Goal: Task Accomplishment & Management: Manage account settings

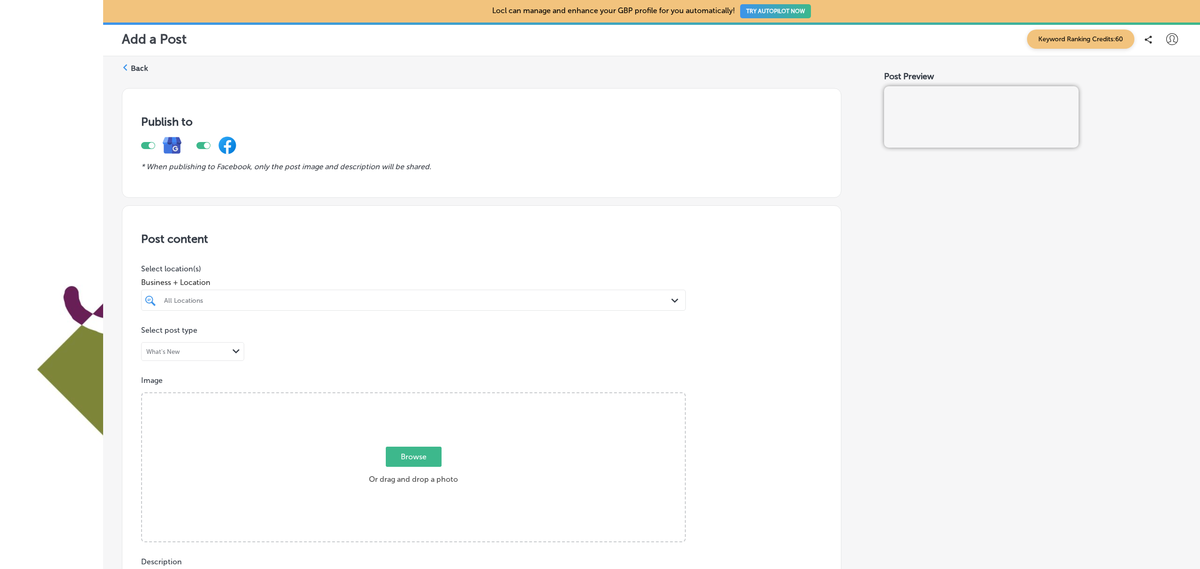
scroll to position [559, 0]
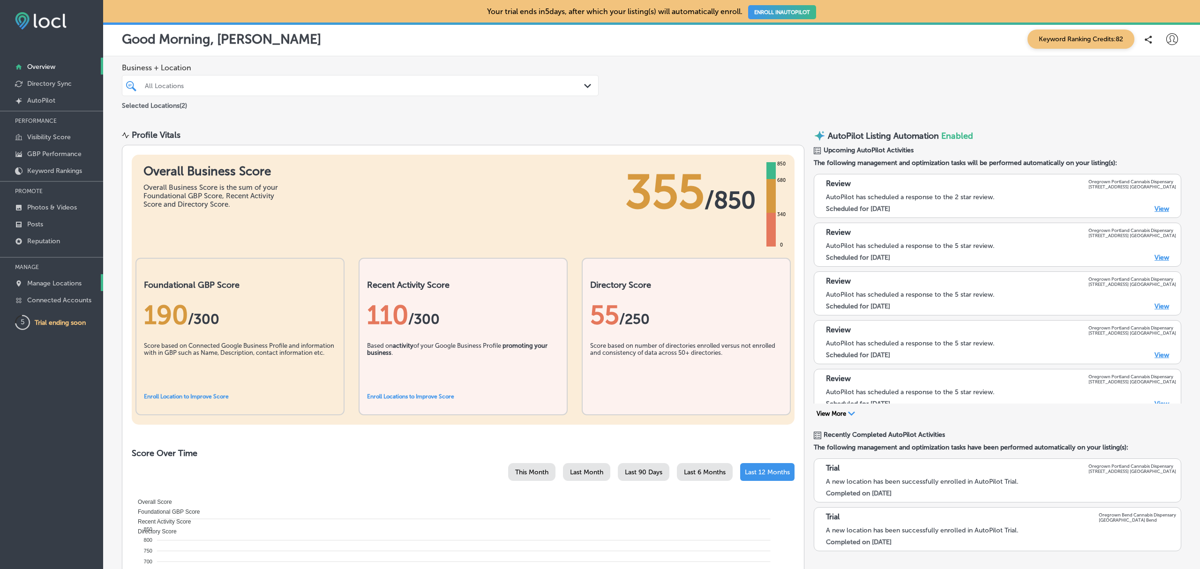
click at [78, 280] on p "Manage Locations" at bounding box center [54, 283] width 54 height 8
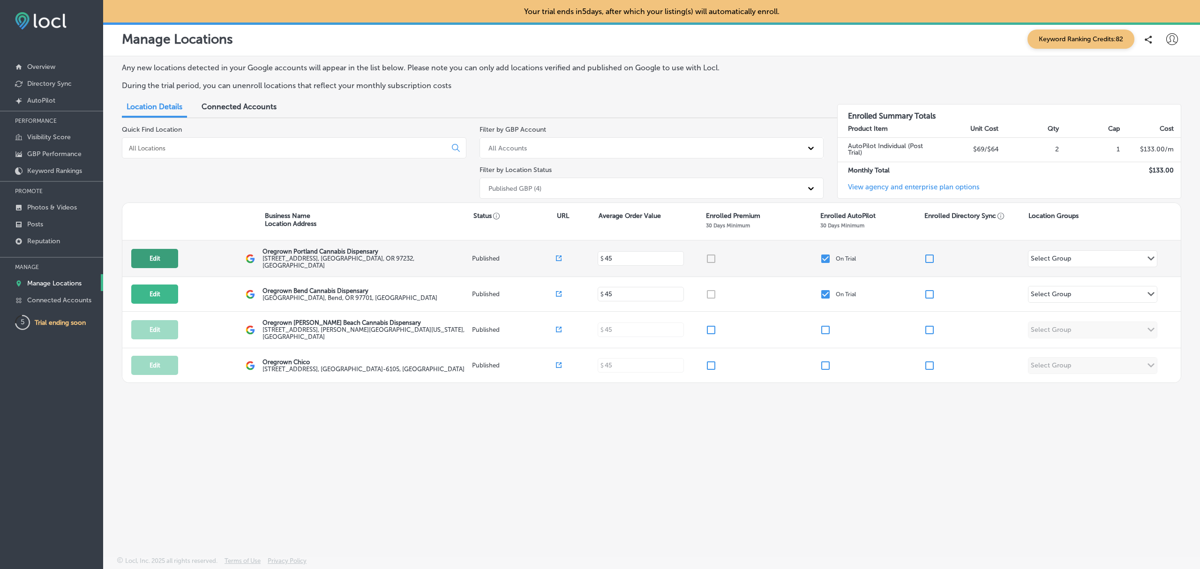
click at [147, 261] on button "Edit" at bounding box center [154, 258] width 47 height 19
select select "US"
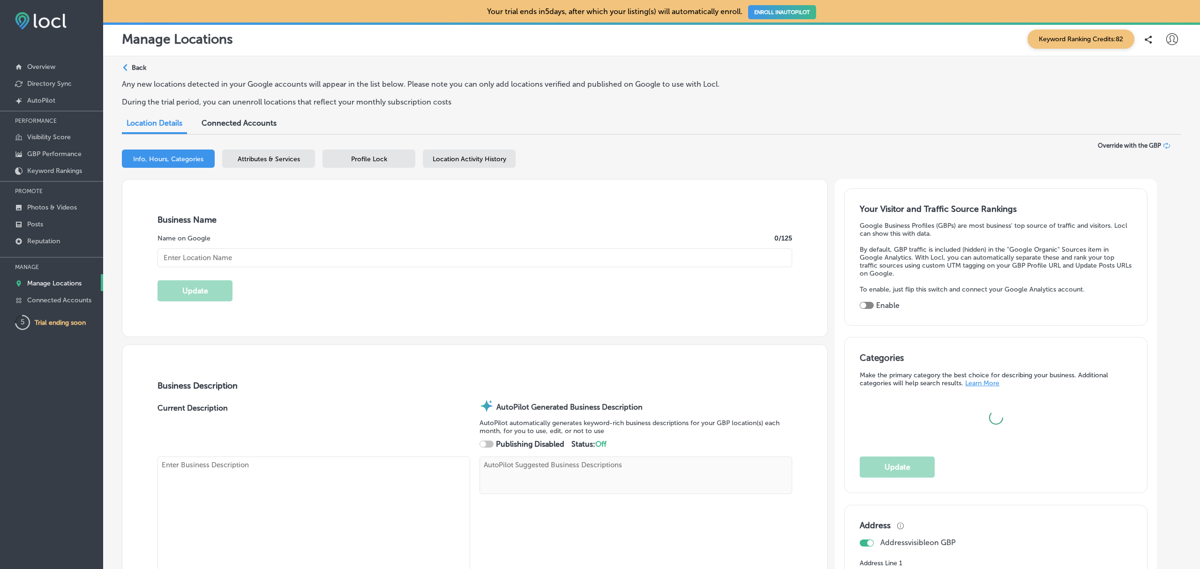
type textarea "Discover a new standard at Oregrown Portland Cannabis Dispensary, where passion…"
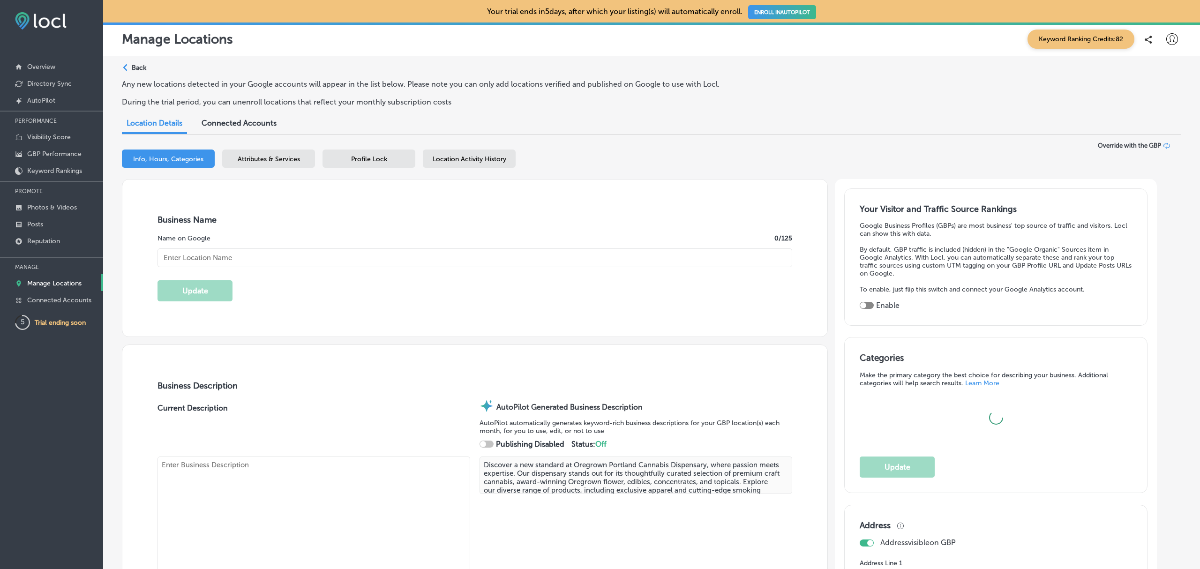
type input "Oregrown Portland Cannabis Dispensary"
type input "[STREET_ADDRESS]"
type input "[GEOGRAPHIC_DATA]"
type input "97232"
type input "US"
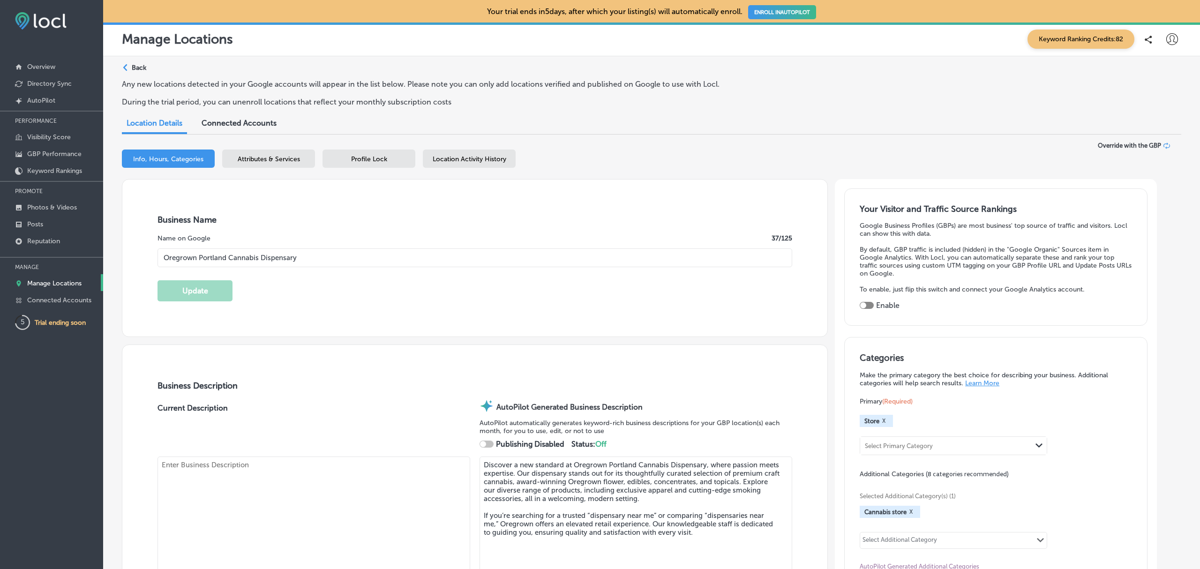
type input "[URL][DOMAIN_NAME]"
checkbox input "true"
type textarea "Our Portland store features an expansive, and curated collection of craft canna…"
type input "+1 503 477 6898"
select select "US"
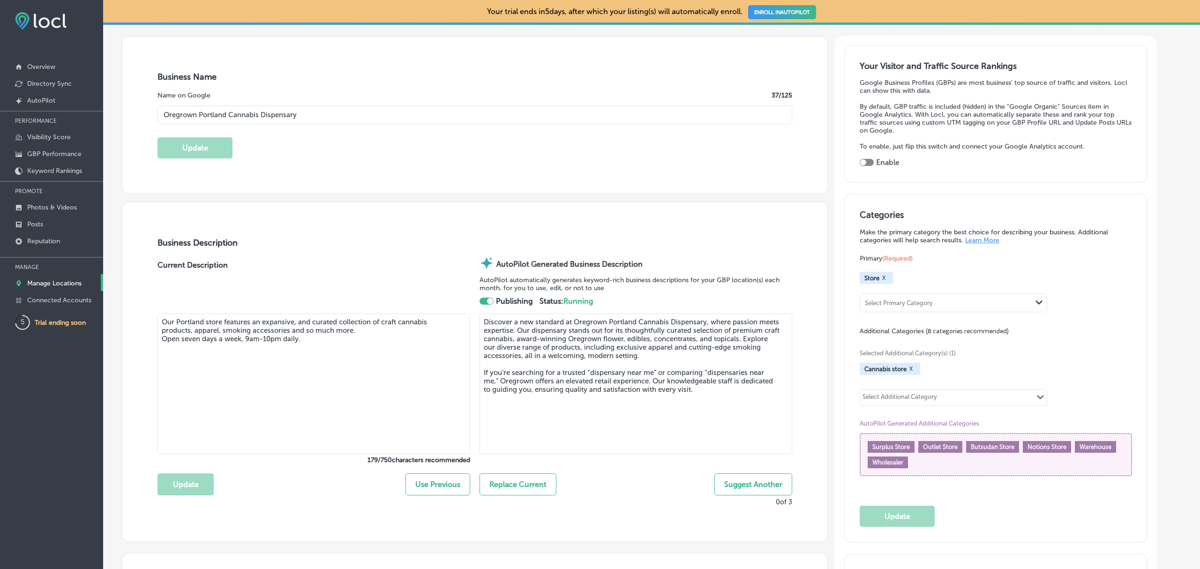
scroll to position [143, 0]
click at [293, 369] on textarea "Our Portland store features an expansive, and curated collection of craft canna…" at bounding box center [313, 383] width 313 height 141
click at [327, 347] on textarea "Our Portland store features an expansive, and curated collection of craft canna…" at bounding box center [313, 383] width 313 height 141
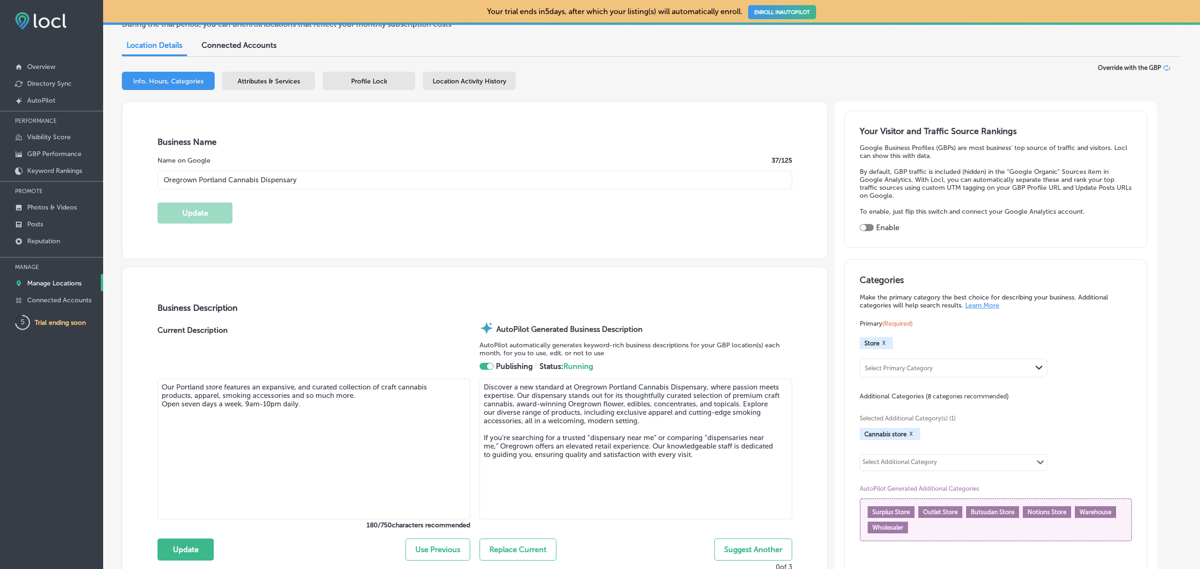
scroll to position [0, 0]
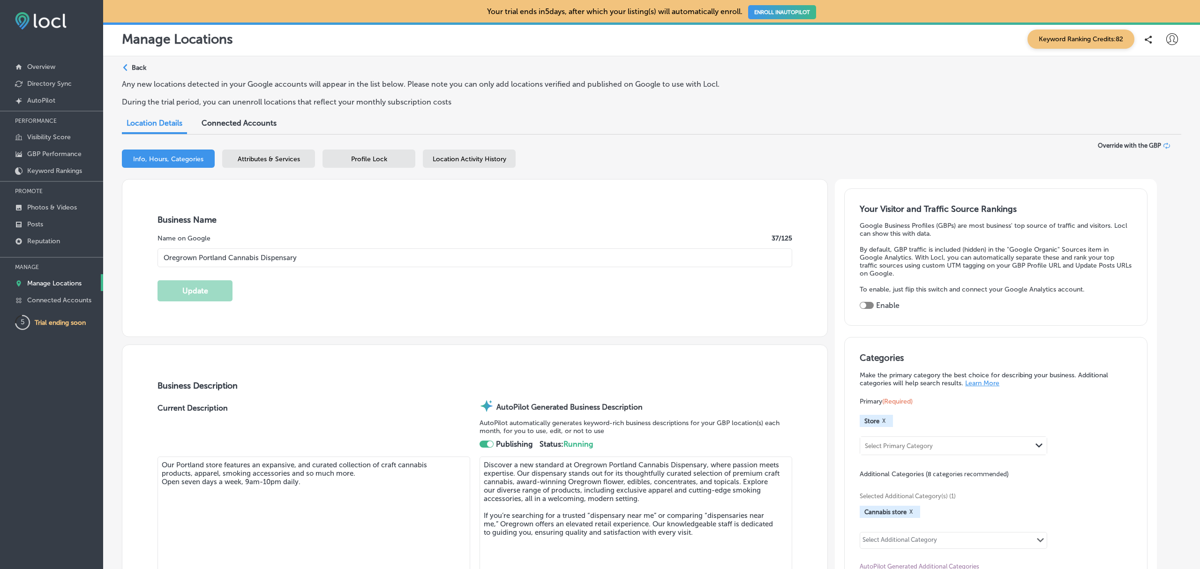
type textarea "Our Portland store features an expansive, and curated collection of craft canna…"
click at [56, 287] on p "Manage Locations" at bounding box center [54, 283] width 54 height 8
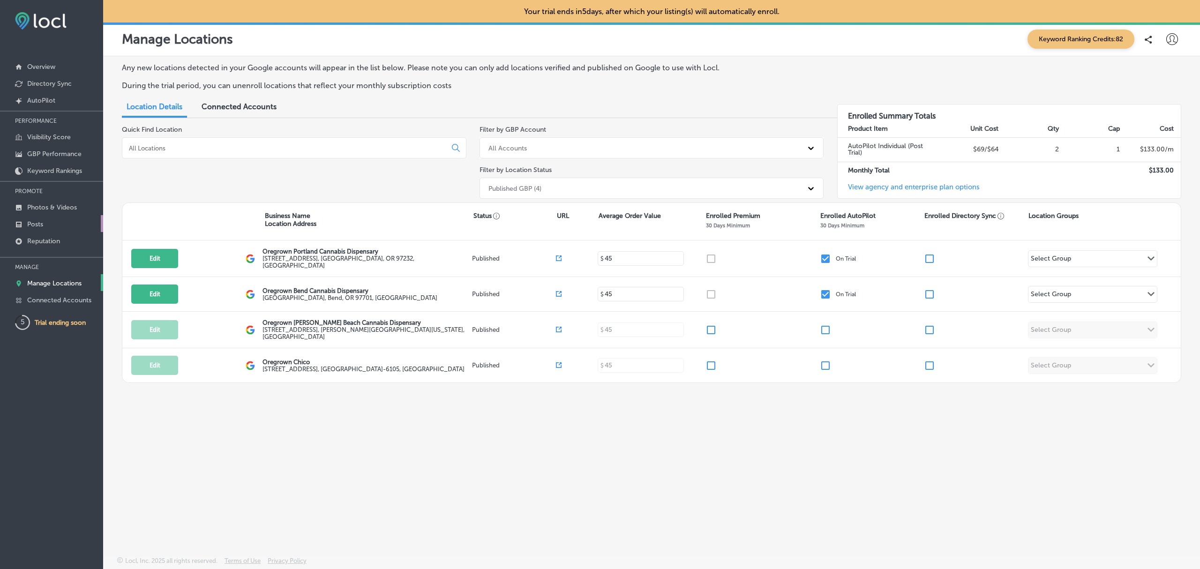
click at [45, 220] on link "Posts" at bounding box center [51, 223] width 103 height 17
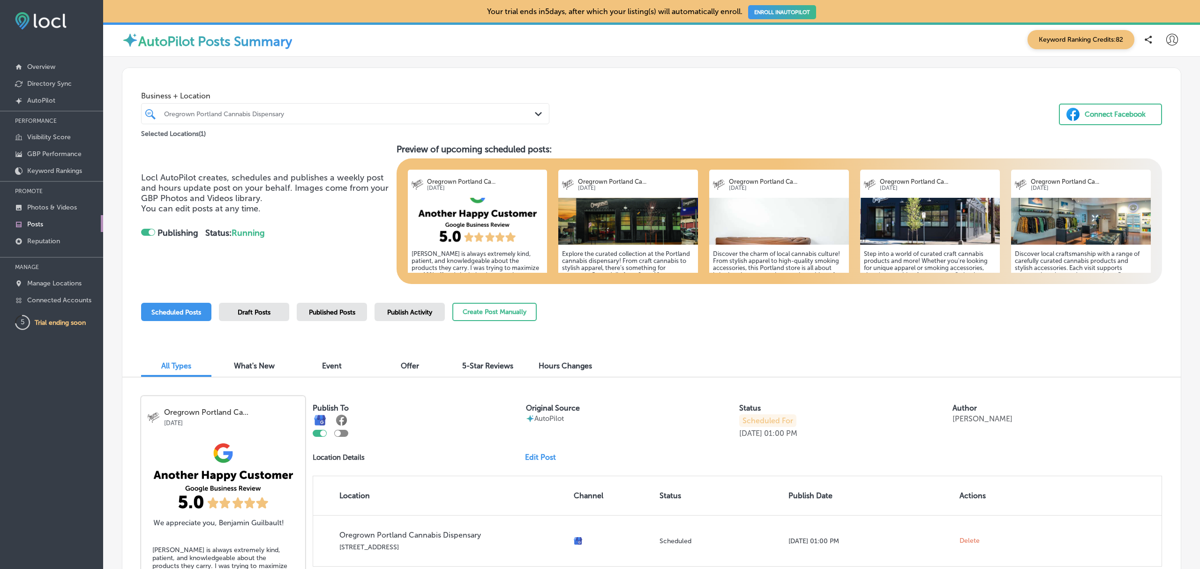
click at [418, 315] on span "Publish Activity" at bounding box center [409, 312] width 45 height 8
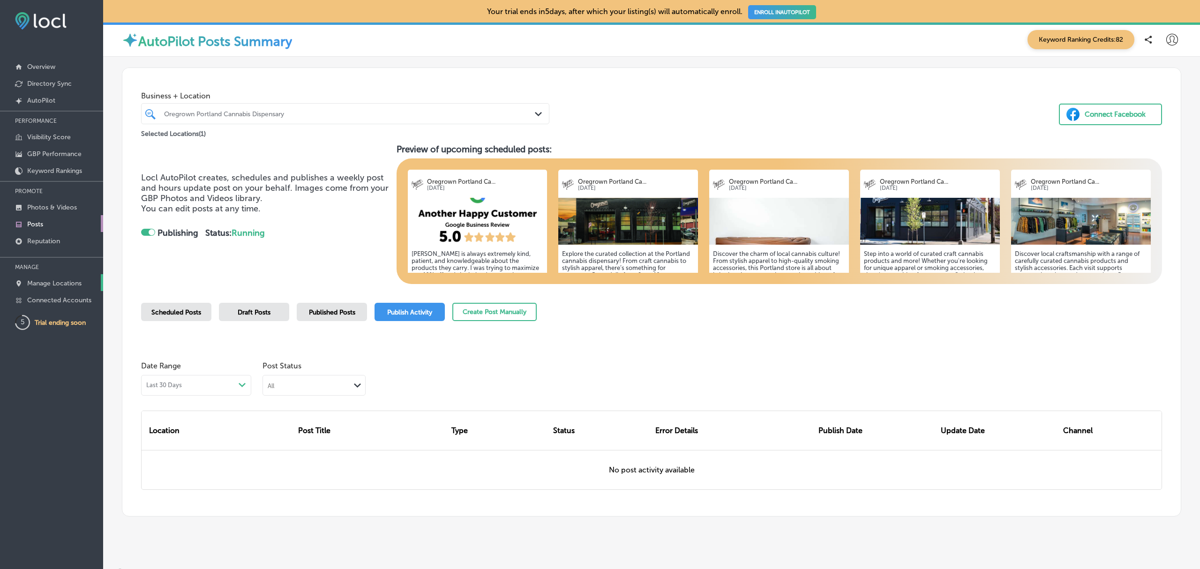
click at [59, 284] on p "Manage Locations" at bounding box center [54, 283] width 54 height 8
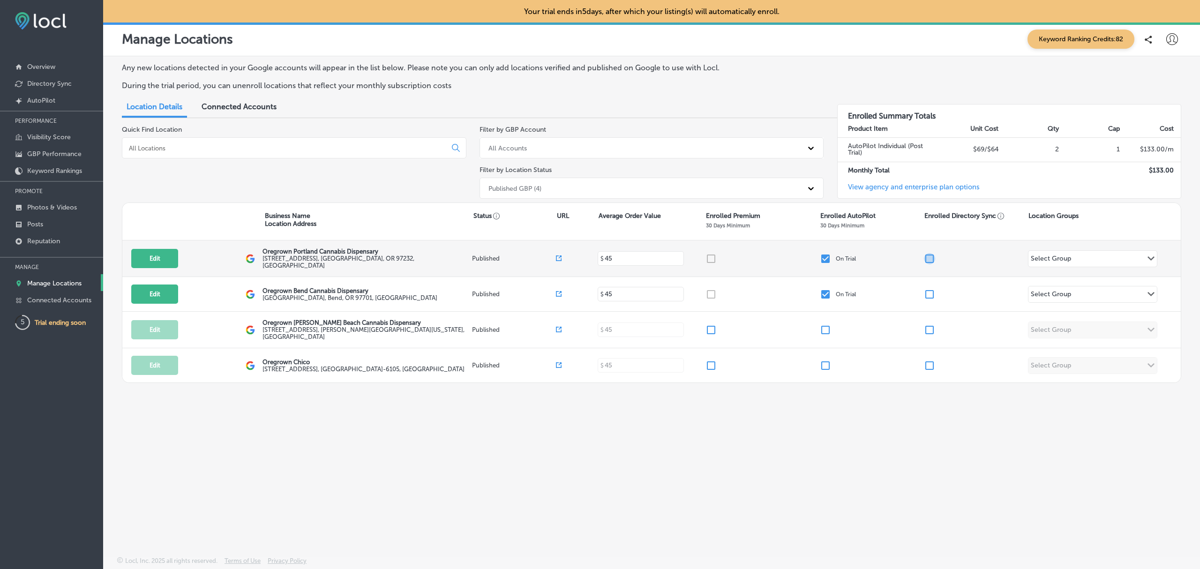
click at [932, 257] on input "checkbox" at bounding box center [929, 258] width 11 height 11
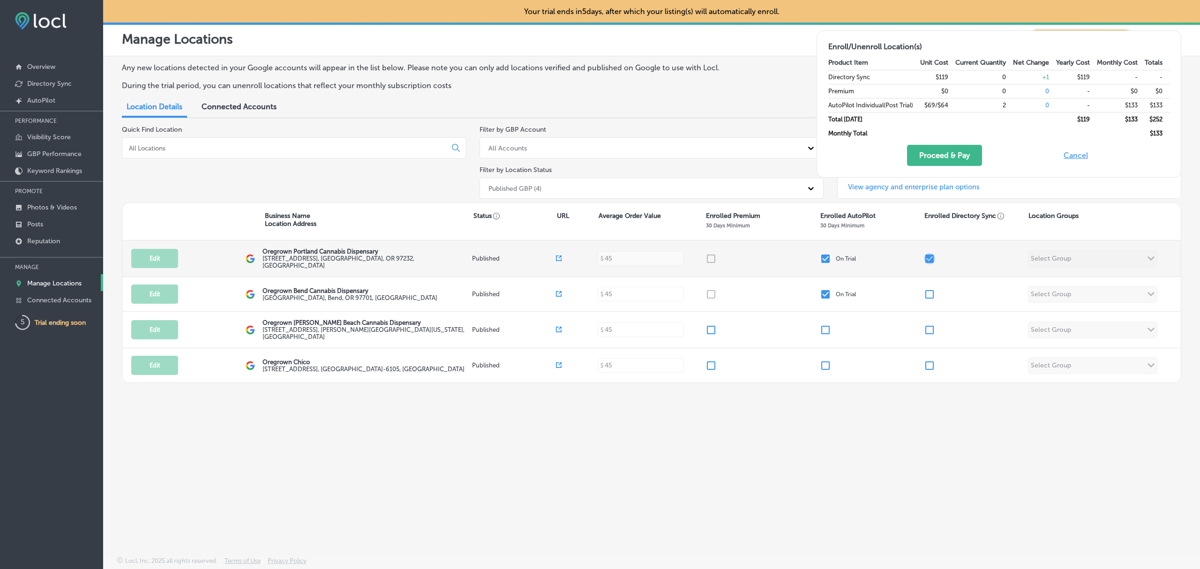
click at [932, 257] on input "checkbox" at bounding box center [929, 258] width 11 height 11
checkbox input "false"
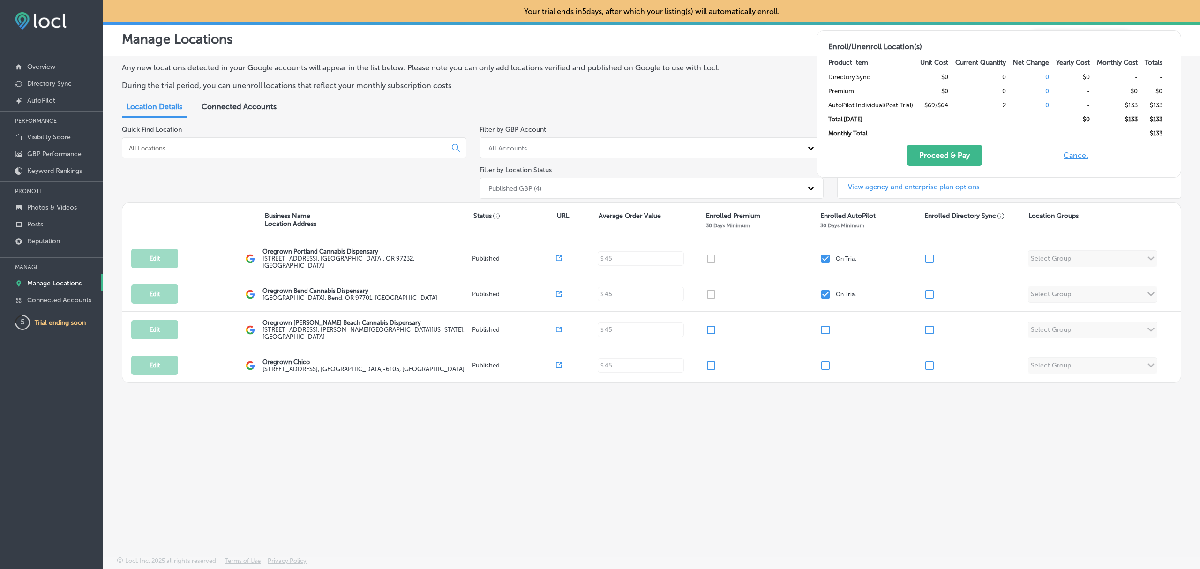
click at [467, 499] on div "Any new locations detected in your Google accounts will appear in the list belo…" at bounding box center [651, 284] width 1097 height 456
click at [52, 138] on p "Visibility Score" at bounding box center [49, 137] width 44 height 8
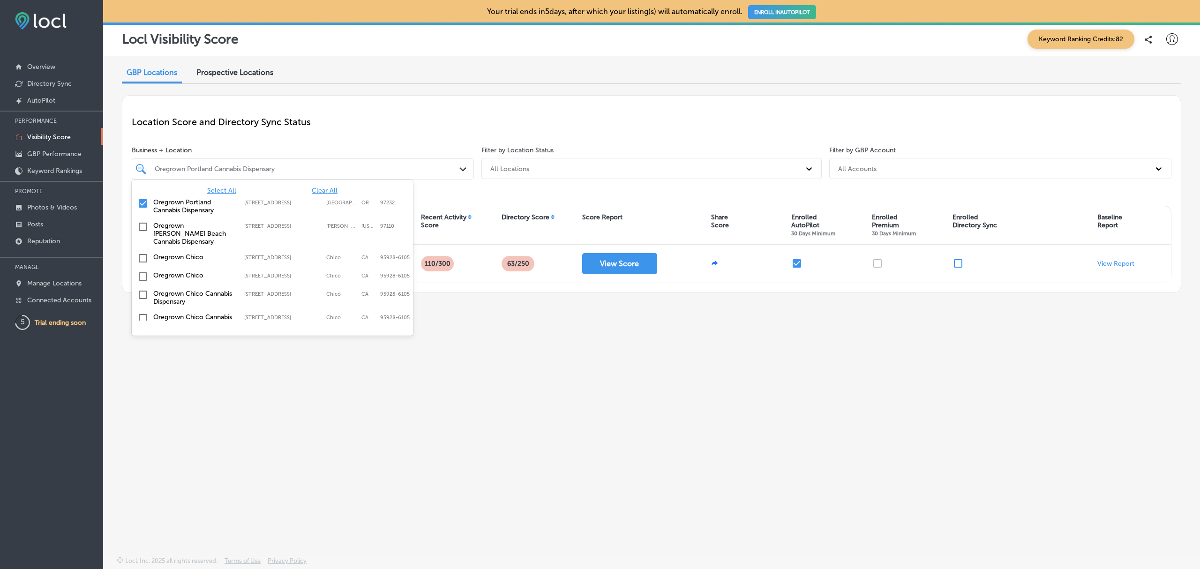
click at [467, 170] on div "Path Created with Sketch." at bounding box center [464, 169] width 10 height 10
click at [413, 85] on div "GBP Locations Prospective Locations Location Score and Directory Sync Status Bu…" at bounding box center [651, 284] width 1097 height 456
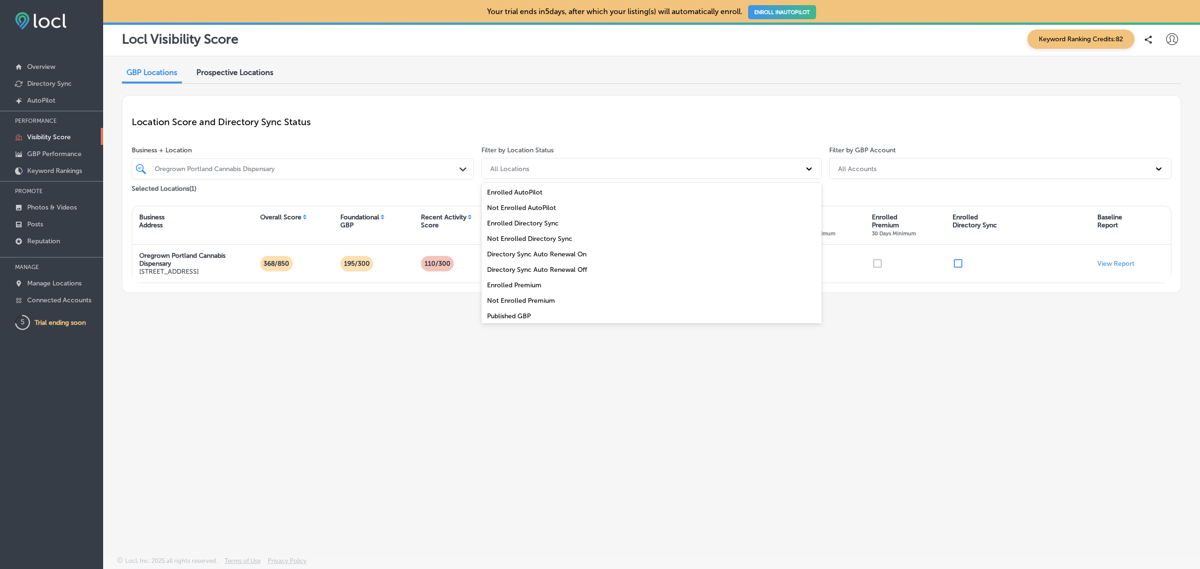
click at [619, 168] on div "All Locations" at bounding box center [642, 168] width 315 height 15
click at [622, 128] on div "Location Score and Directory Sync Status" at bounding box center [651, 122] width 1039 height 34
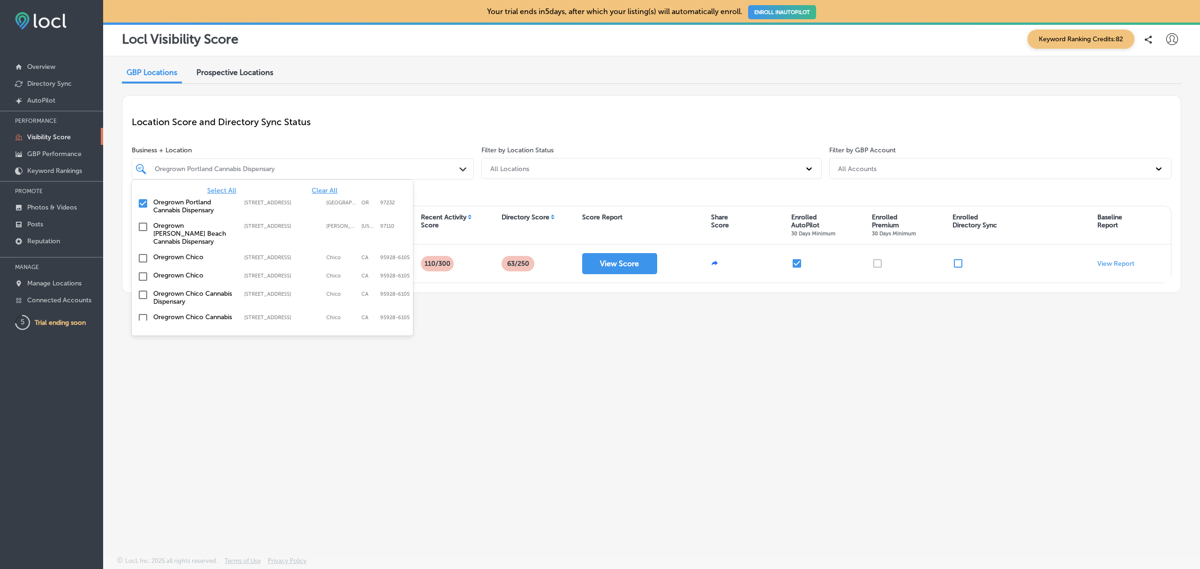
click at [422, 161] on div "Oregrown Portland Cannabis Dispensary Path Created with Sketch." at bounding box center [303, 168] width 342 height 21
click at [219, 192] on span "Select All" at bounding box center [221, 190] width 29 height 8
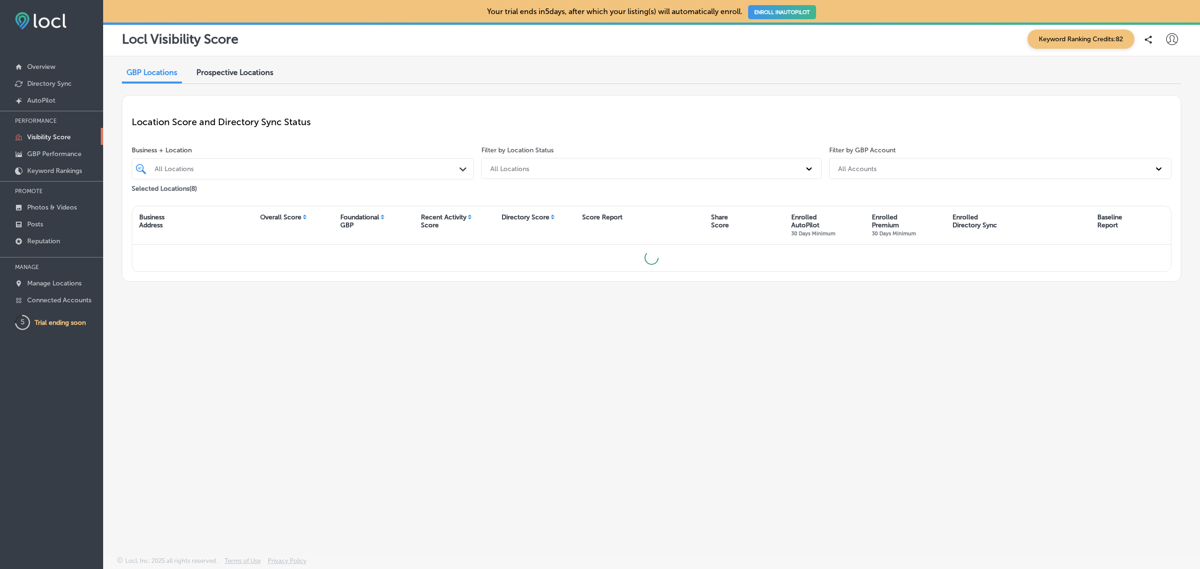
click at [436, 97] on div "Location Score and Directory Sync Status Business + Location All Locations Path…" at bounding box center [651, 188] width 1059 height 186
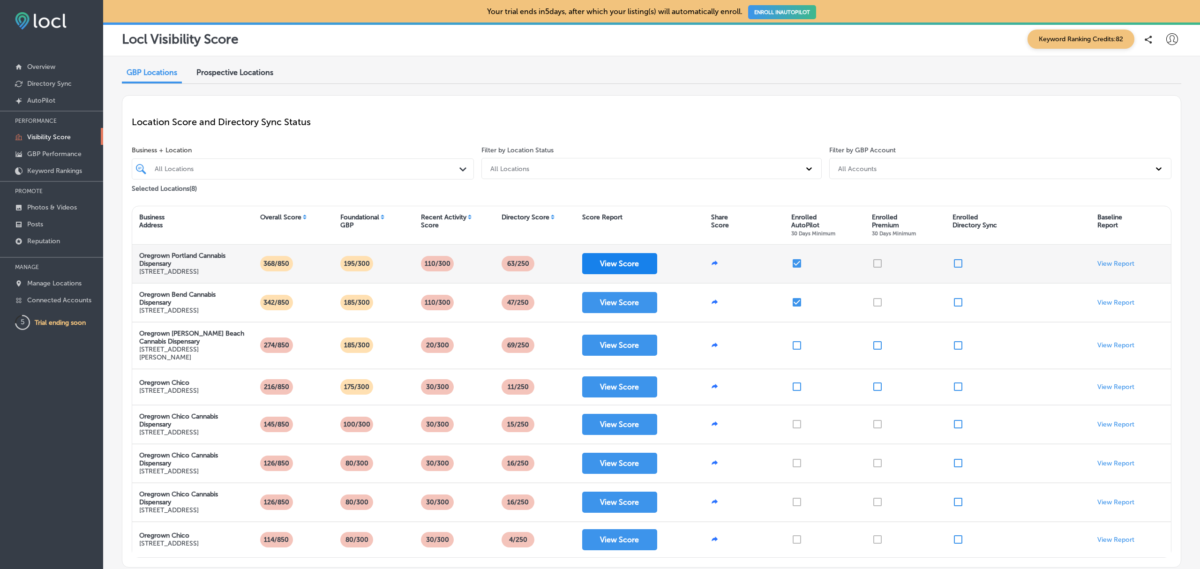
click at [608, 259] on button "View Score" at bounding box center [619, 263] width 75 height 21
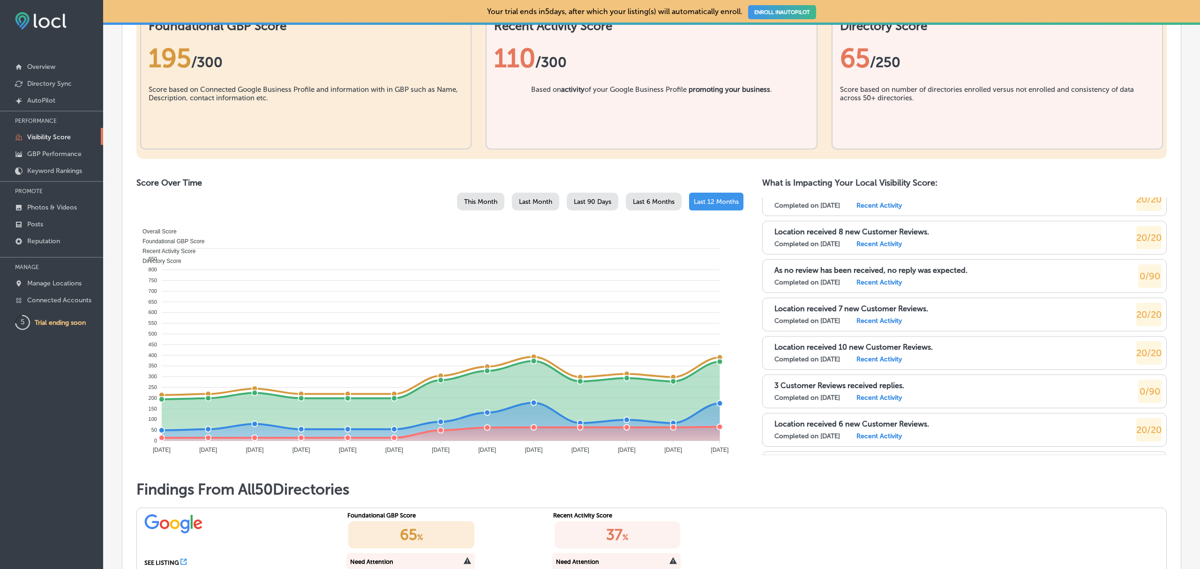
scroll to position [366, 0]
click at [58, 283] on p "Manage Locations" at bounding box center [54, 283] width 54 height 8
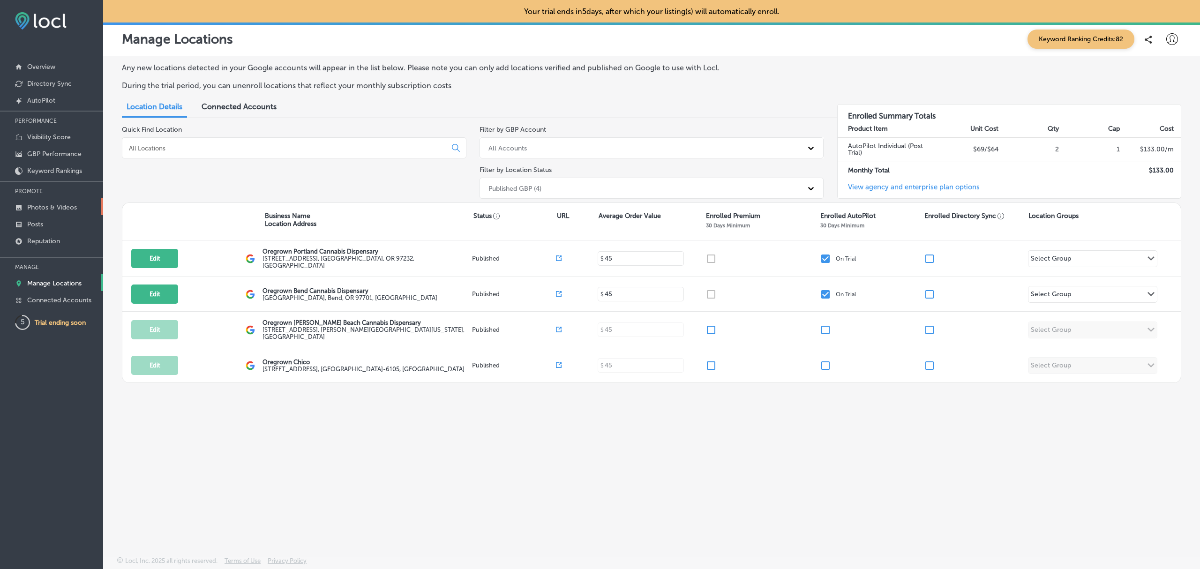
click at [66, 207] on p "Photos & Videos" at bounding box center [52, 207] width 50 height 8
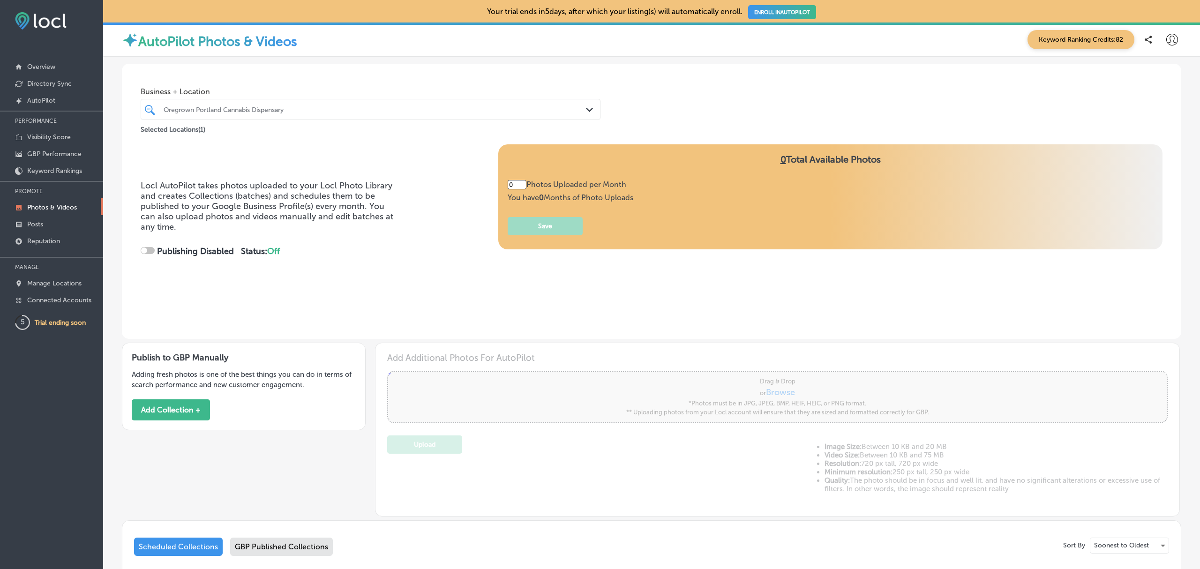
type input "5"
checkbox input "true"
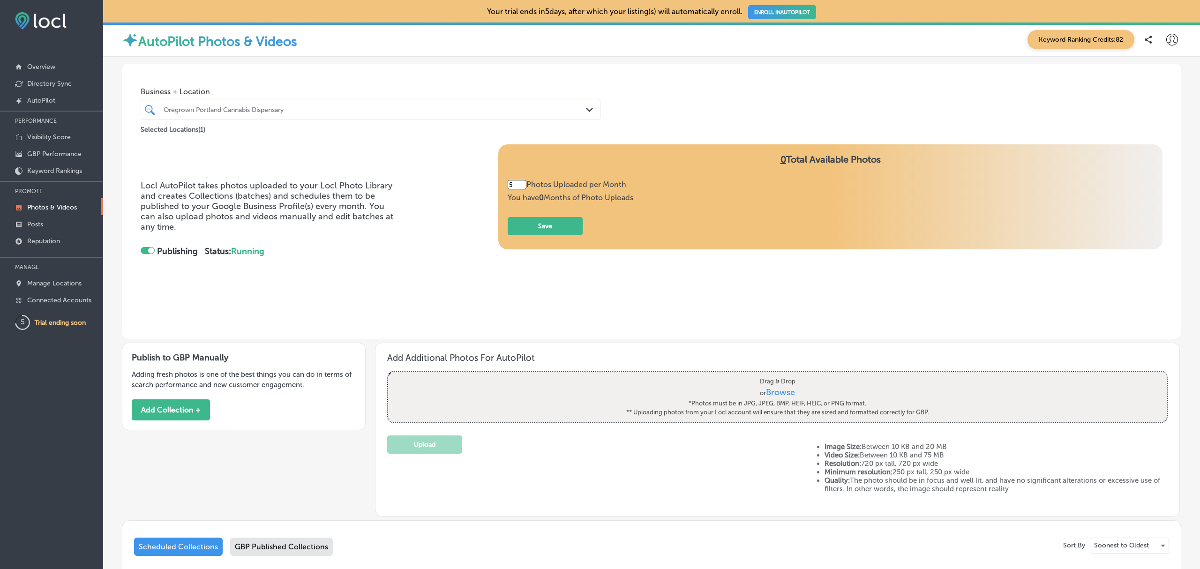
scroll to position [156, 0]
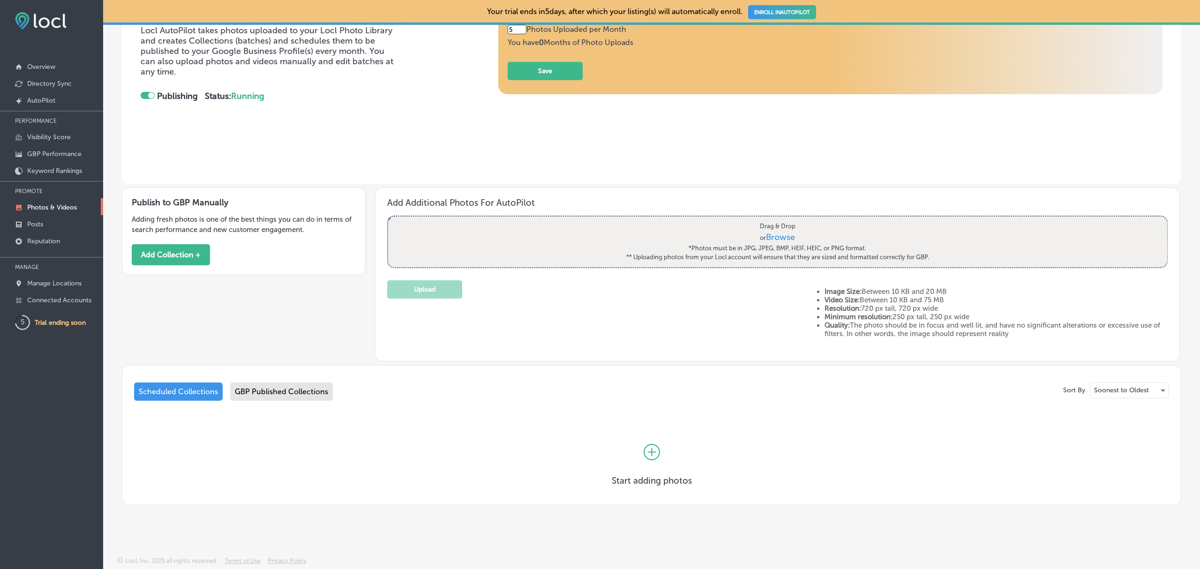
click at [297, 388] on div "GBP Published Collections" at bounding box center [281, 391] width 103 height 18
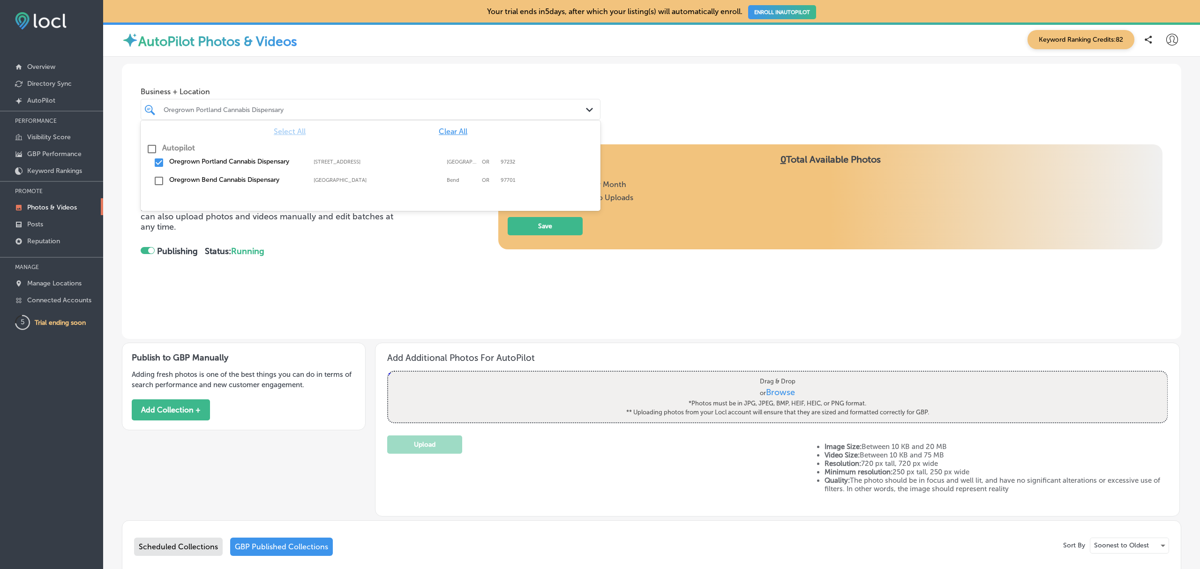
click at [586, 108] on icon "Path Created with Sketch." at bounding box center [589, 110] width 7 height 4
click at [160, 162] on input "checkbox" at bounding box center [158, 162] width 11 height 11
click at [162, 175] on input "checkbox" at bounding box center [158, 180] width 11 height 11
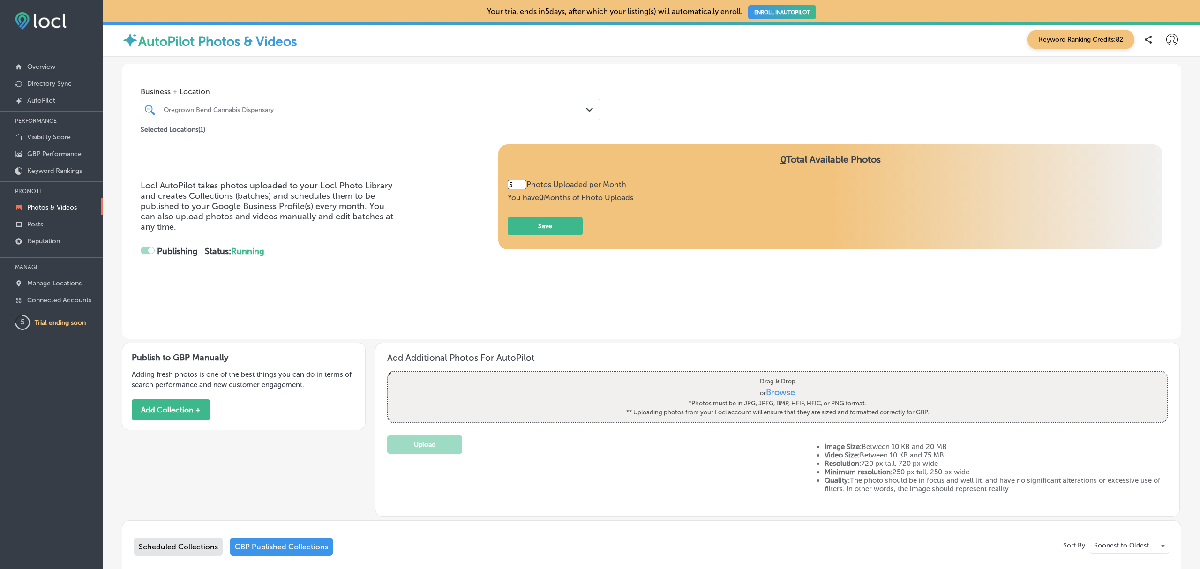
click at [420, 290] on div "Locl AutoPilot takes photos uploaded to your Locl Photo Library and creates Col…" at bounding box center [652, 227] width 1022 height 166
click at [34, 245] on p "Reputation" at bounding box center [43, 241] width 33 height 8
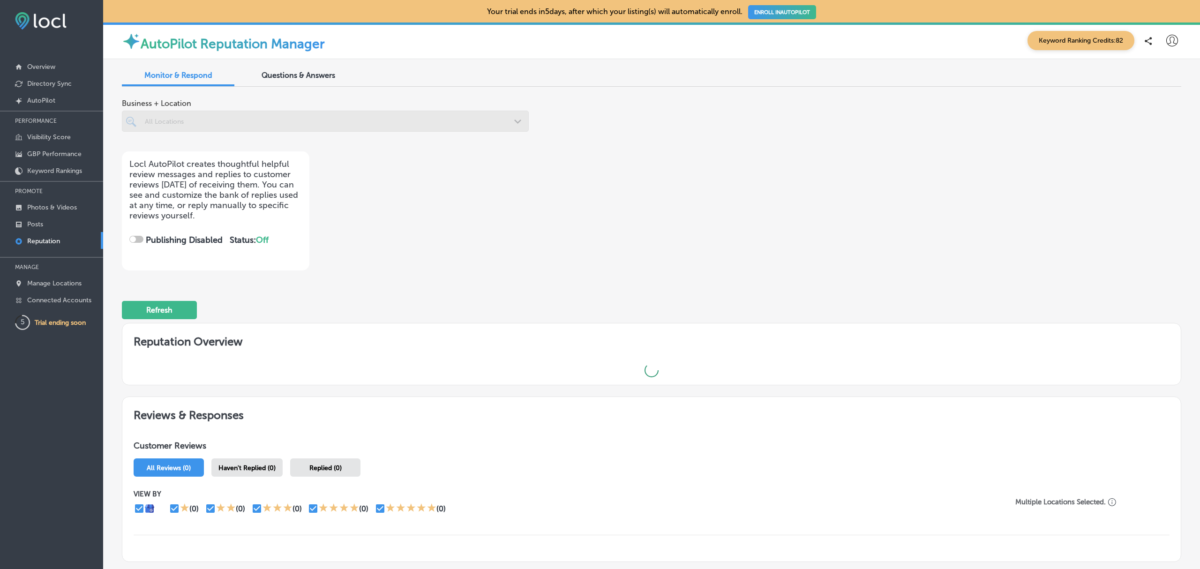
checkbox input "true"
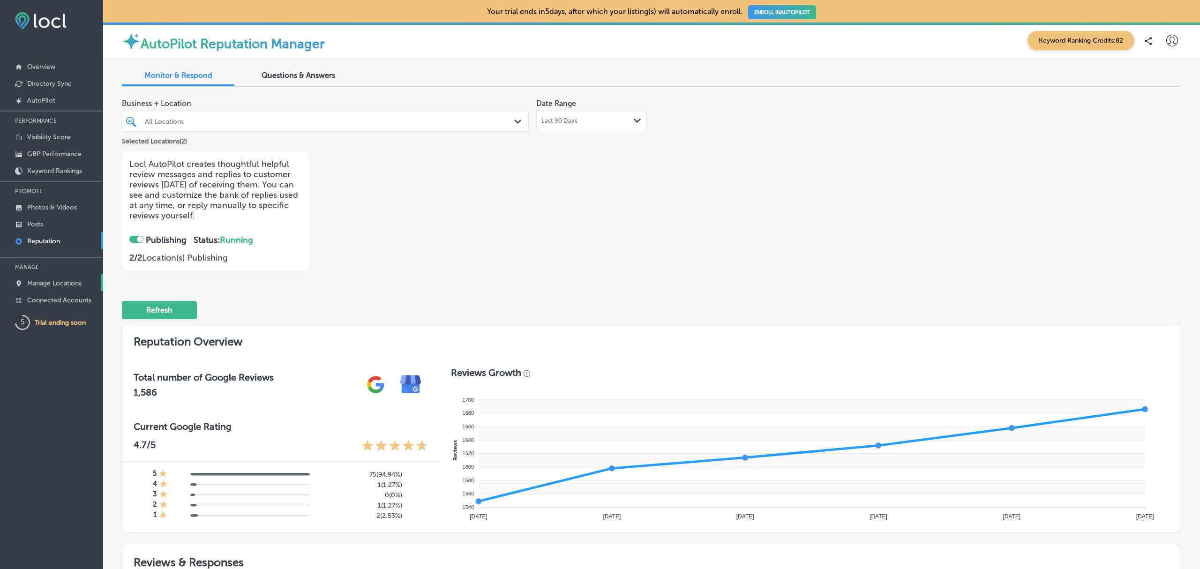
click at [42, 285] on p "Manage Locations" at bounding box center [54, 283] width 54 height 8
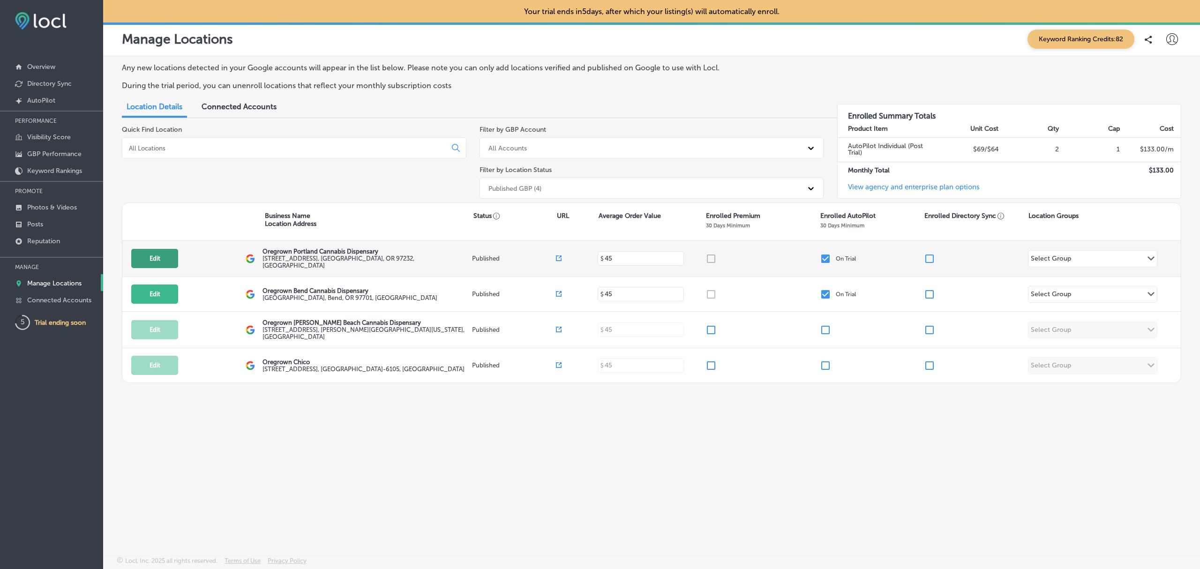
click at [171, 255] on button "Edit" at bounding box center [154, 258] width 47 height 19
select select "US"
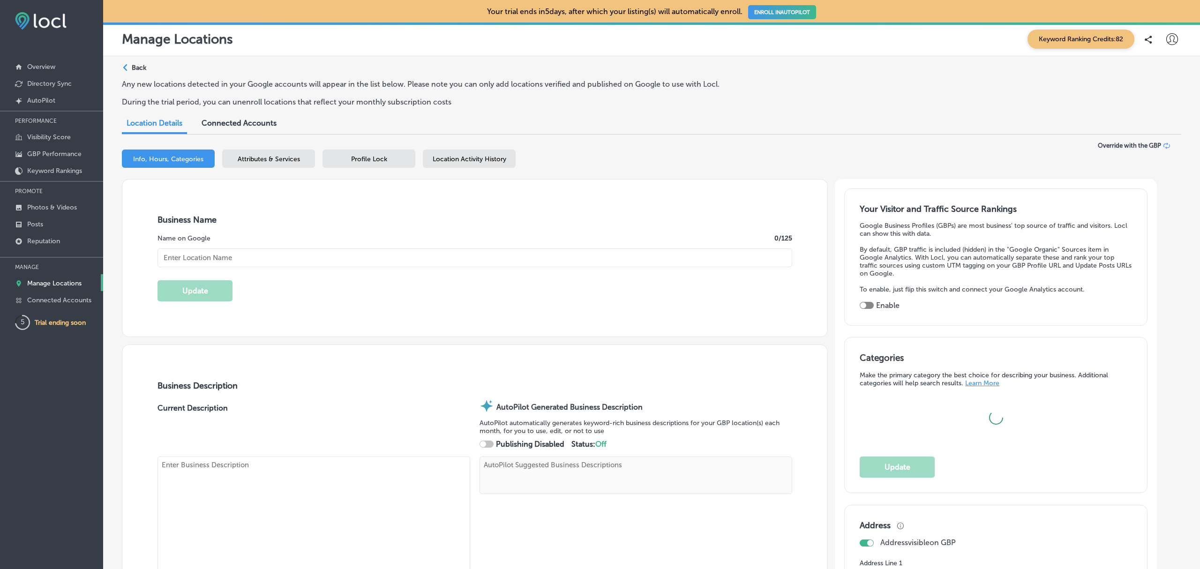
type input "Oregrown Portland Cannabis Dispensary"
type textarea "Discover a new standard at Oregrown Portland Cannabis Dispensary, where passion…"
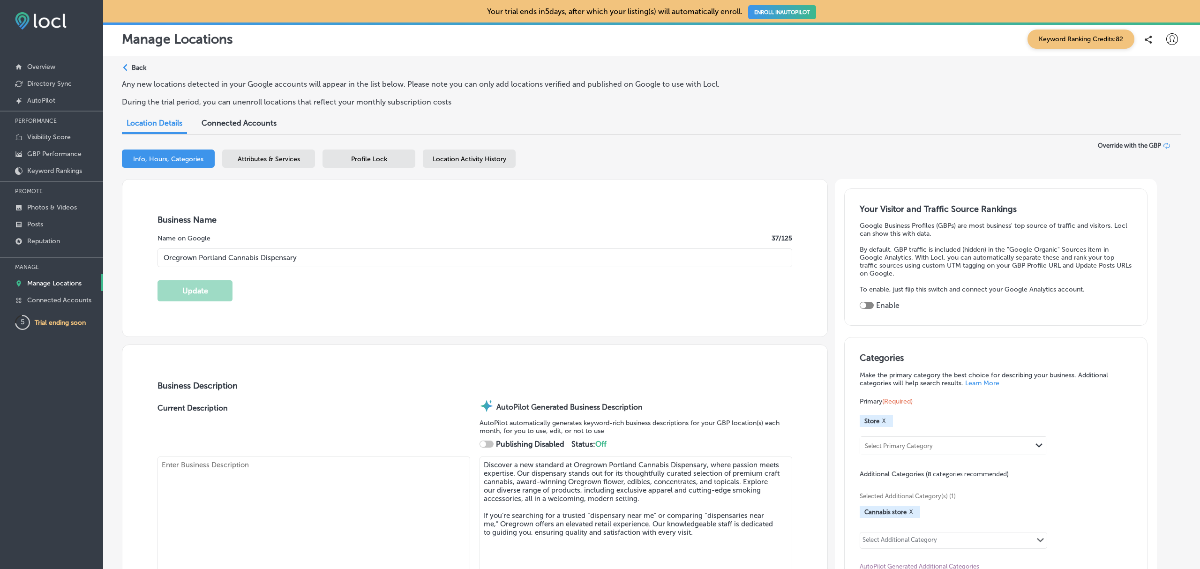
type input "[STREET_ADDRESS]"
type input "[GEOGRAPHIC_DATA]"
type input "97232"
type input "US"
type input "[URL][DOMAIN_NAME]"
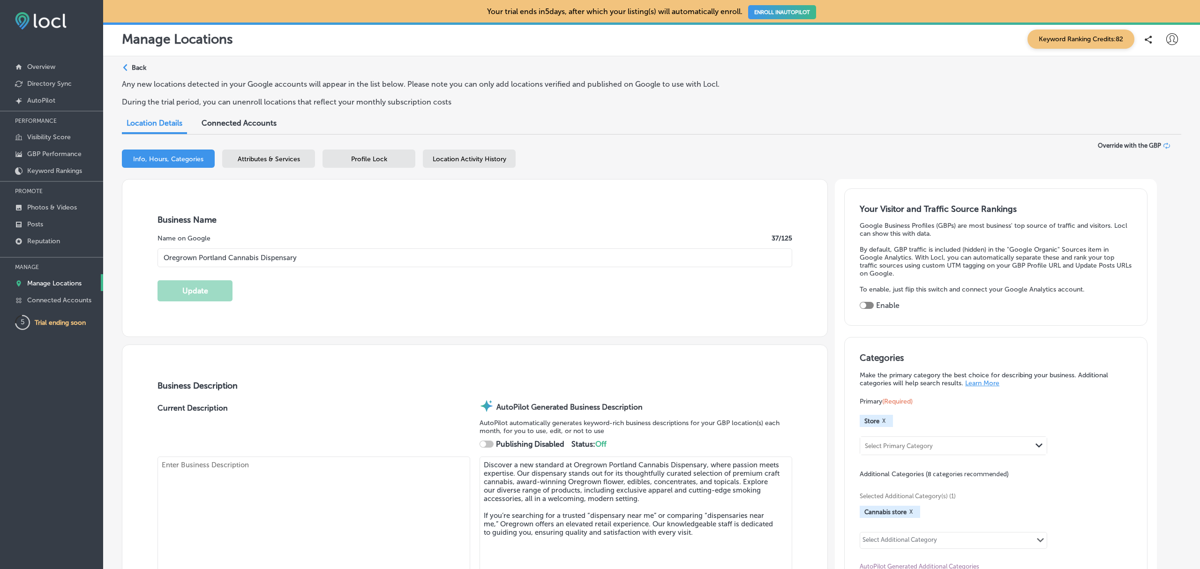
checkbox input "true"
type textarea "Our Portland store features an expansive, and curated collection of craft canna…"
type input "[PHONE_NUMBER]"
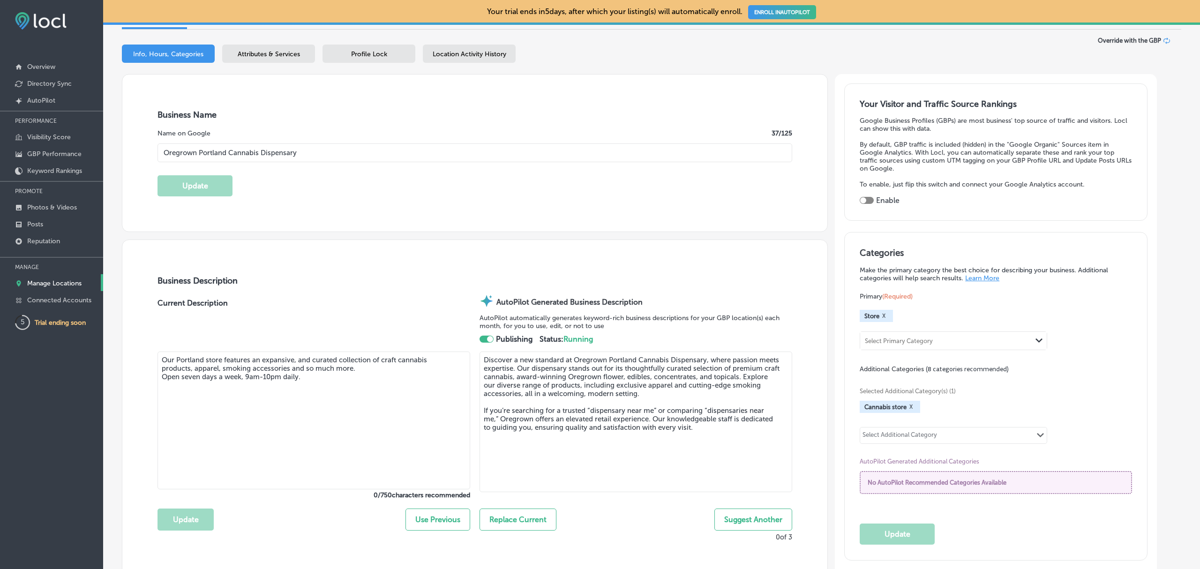
select select "US"
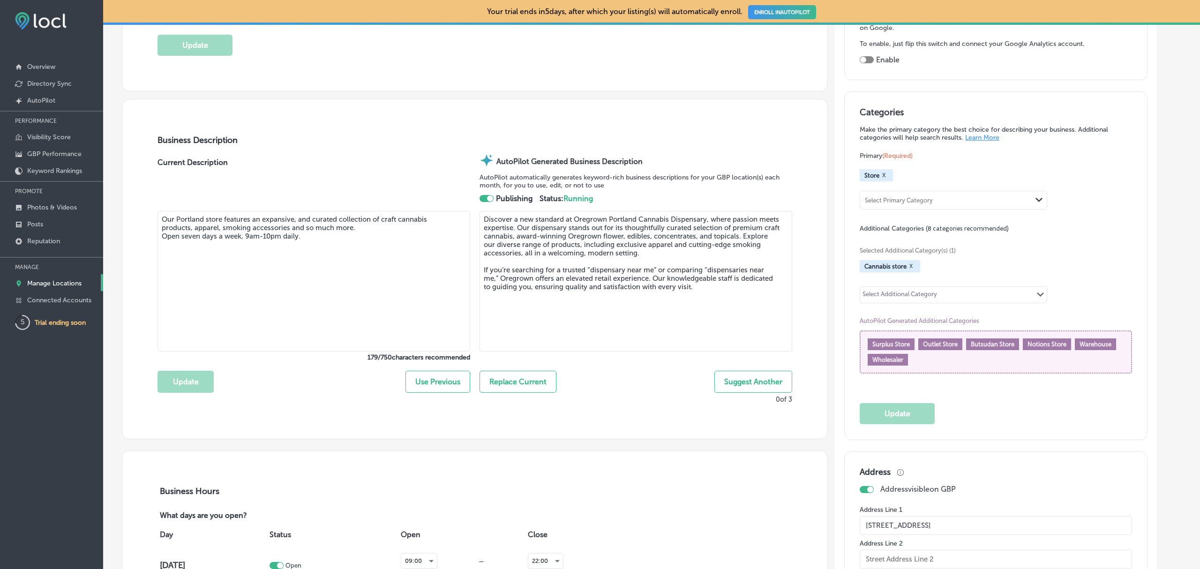
scroll to position [248, 0]
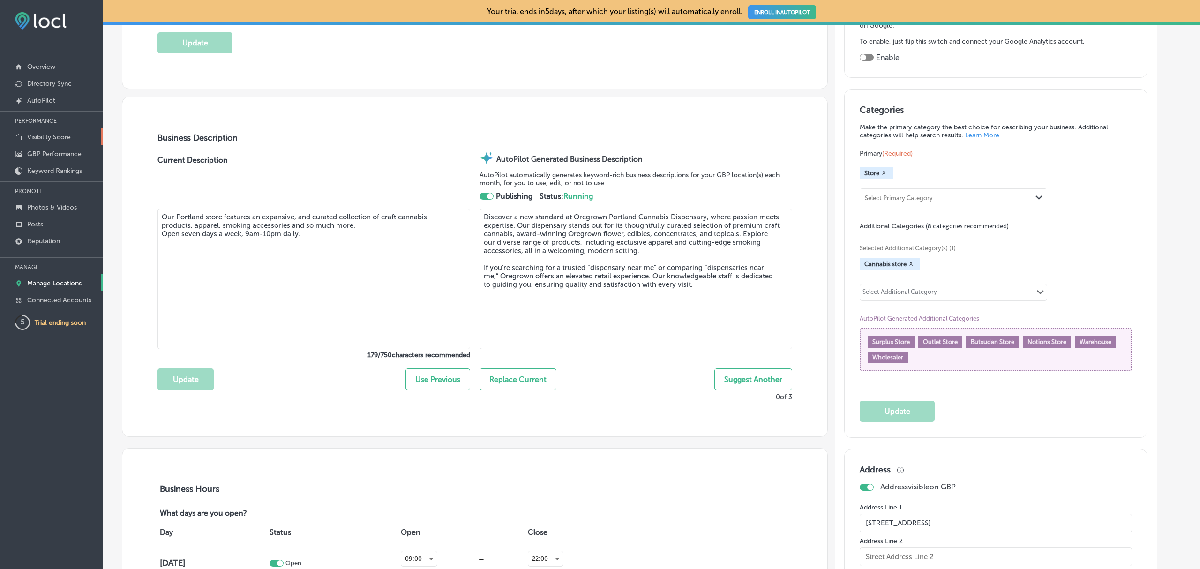
click at [39, 137] on p "Visibility Score" at bounding box center [49, 137] width 44 height 8
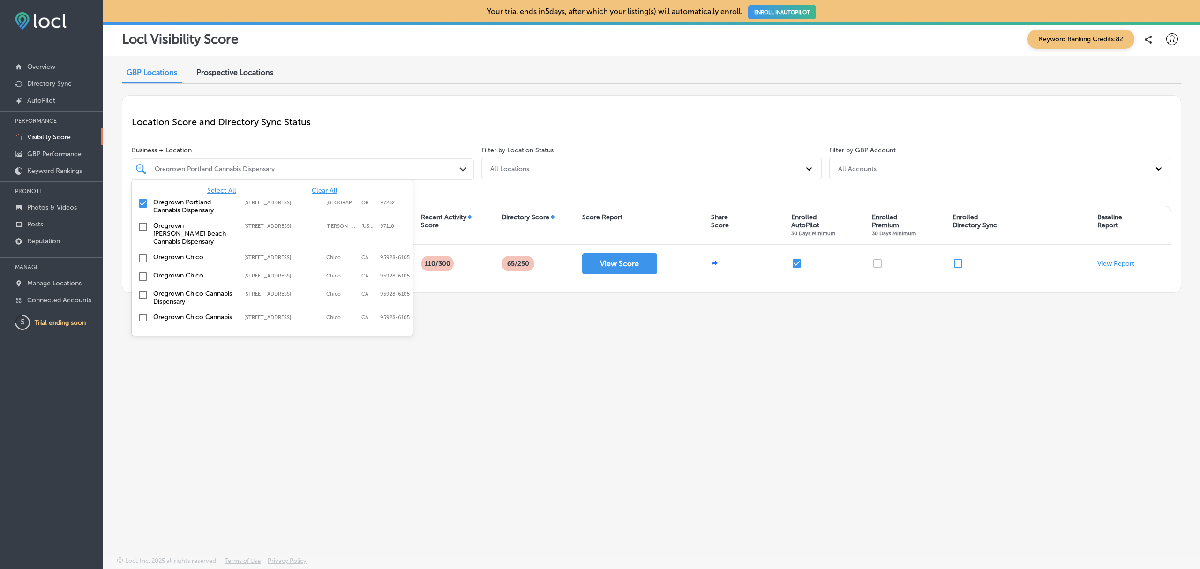
click at [461, 169] on icon "Path Created with Sketch." at bounding box center [462, 169] width 7 height 4
click at [227, 190] on span "Select All" at bounding box center [221, 190] width 29 height 8
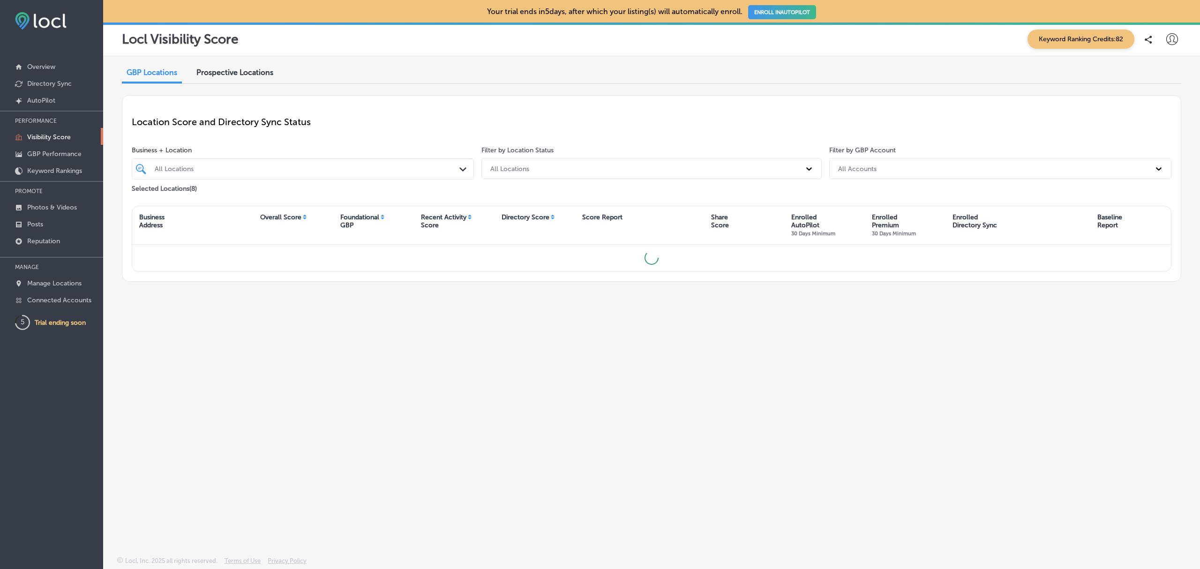
click at [605, 62] on div "GBP Locations Prospective Locations Location Score and Directory Sync Status Bu…" at bounding box center [651, 284] width 1097 height 456
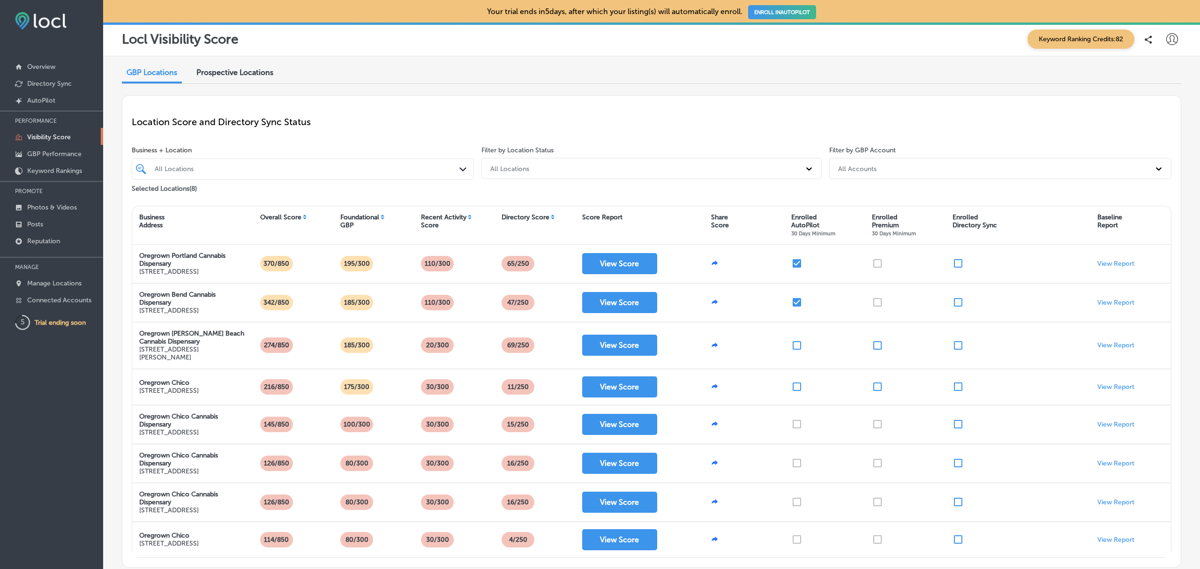
drag, startPoint x: 977, startPoint y: 0, endPoint x: 828, endPoint y: 67, distance: 162.7
click at [828, 67] on div "GBP Locations Prospective Locations" at bounding box center [651, 73] width 1059 height 20
click at [45, 225] on link "Posts" at bounding box center [51, 223] width 103 height 17
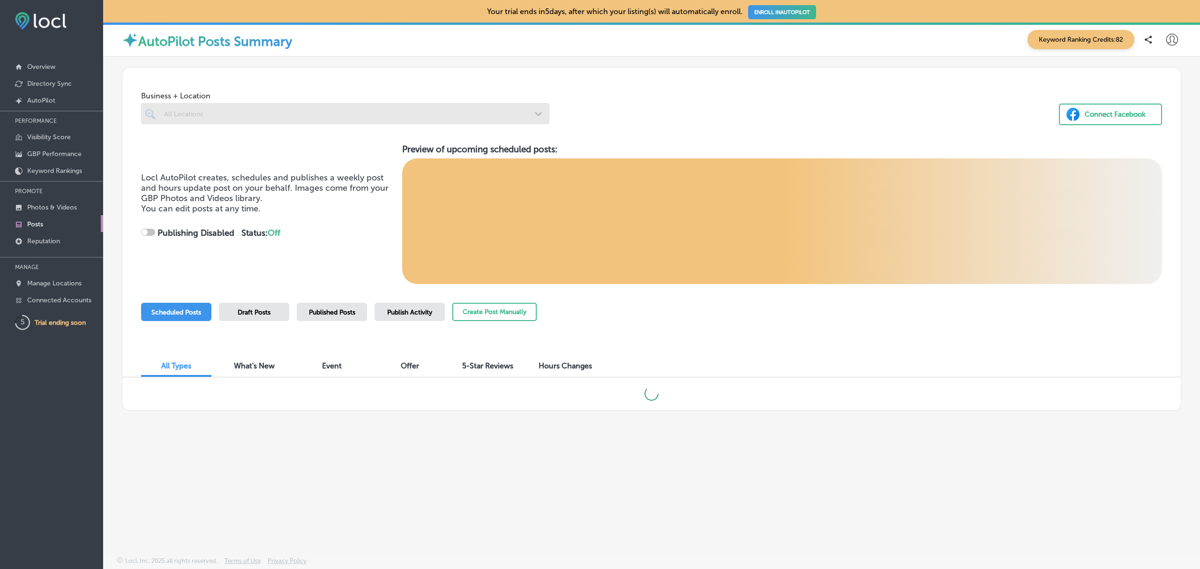
checkbox input "true"
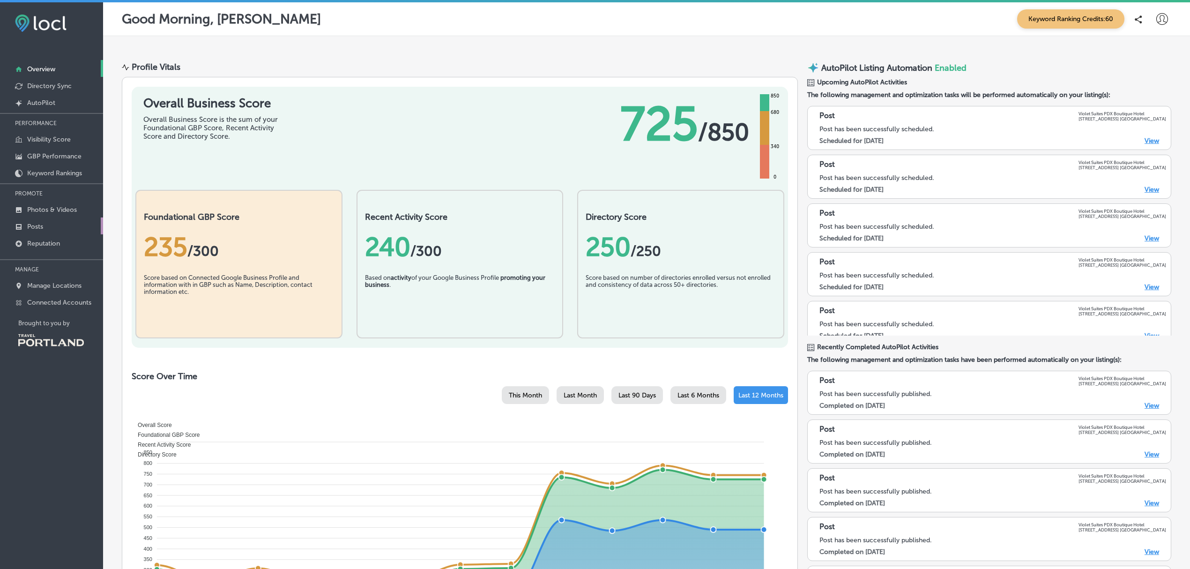
click at [58, 227] on link "Posts" at bounding box center [51, 225] width 103 height 17
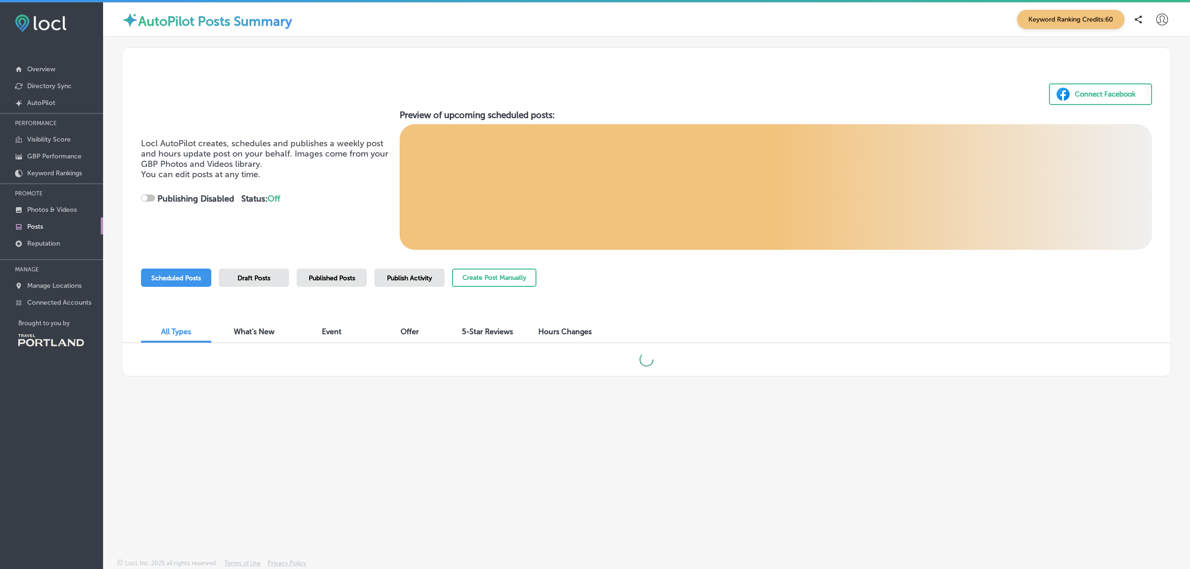
checkbox input "true"
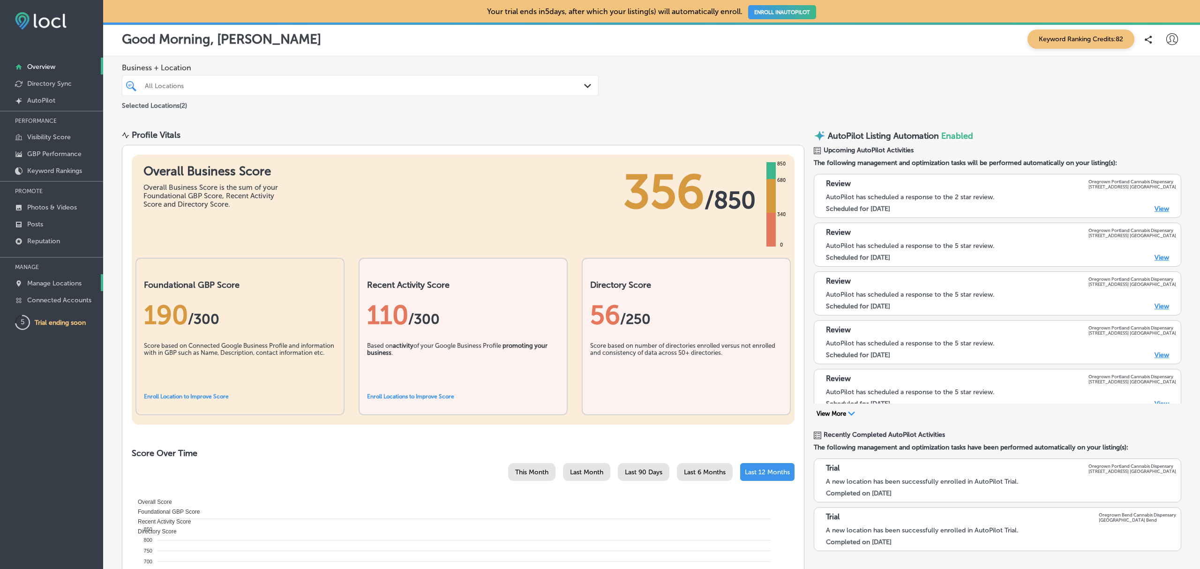
click at [60, 285] on p "Manage Locations" at bounding box center [54, 283] width 54 height 8
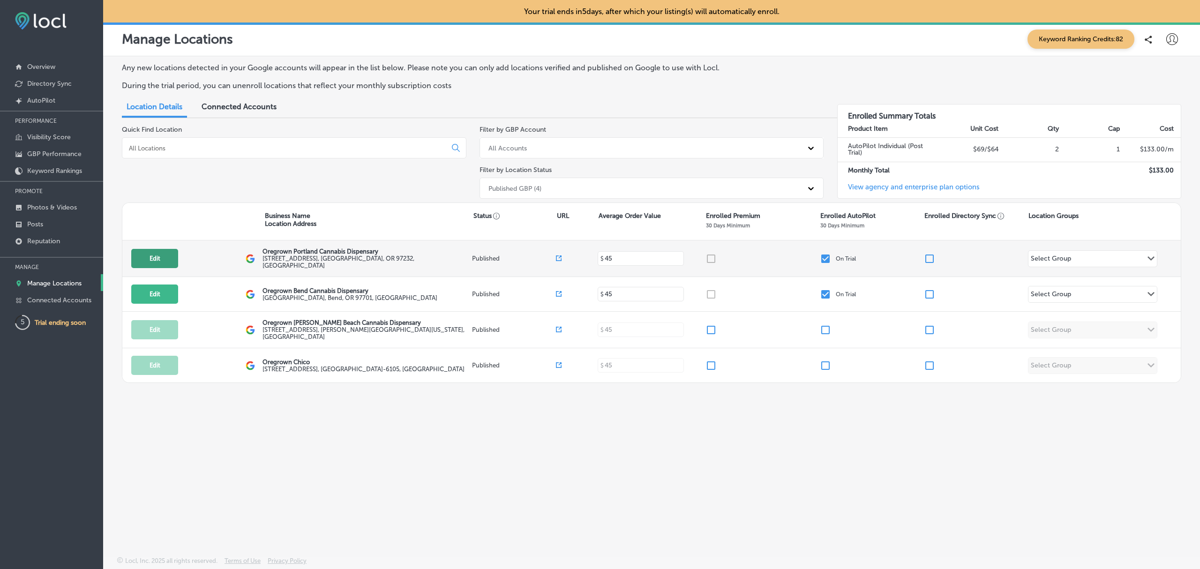
click at [162, 258] on button "Edit" at bounding box center [154, 258] width 47 height 19
select select "US"
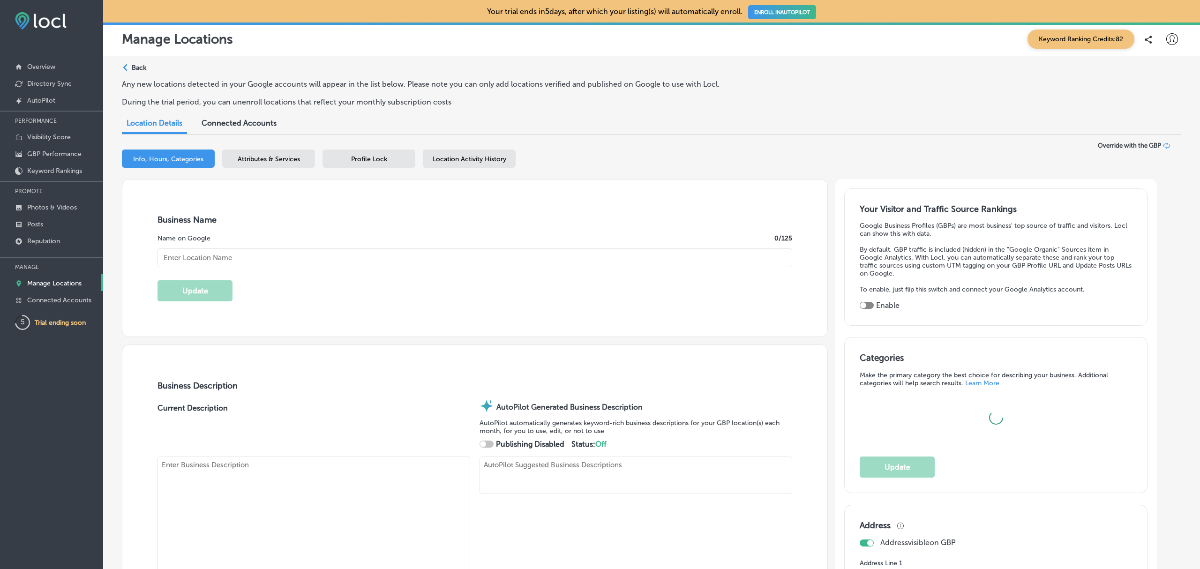
type textarea "Discover a new standard at Oregrown Portland Cannabis Dispensary, where passion…"
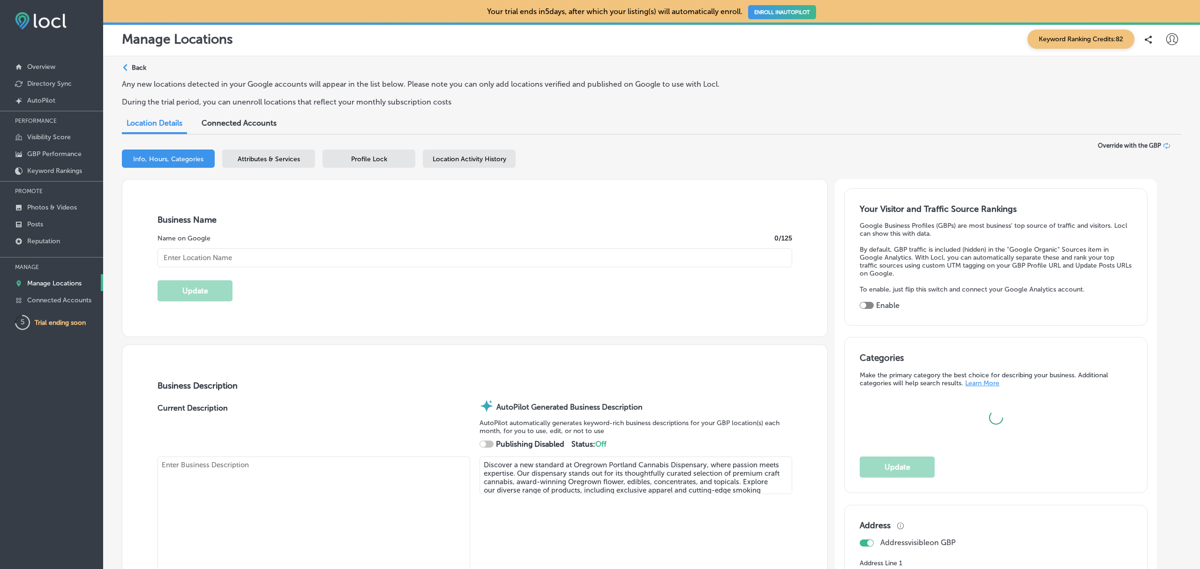
type input "[URL][DOMAIN_NAME]"
checkbox input "true"
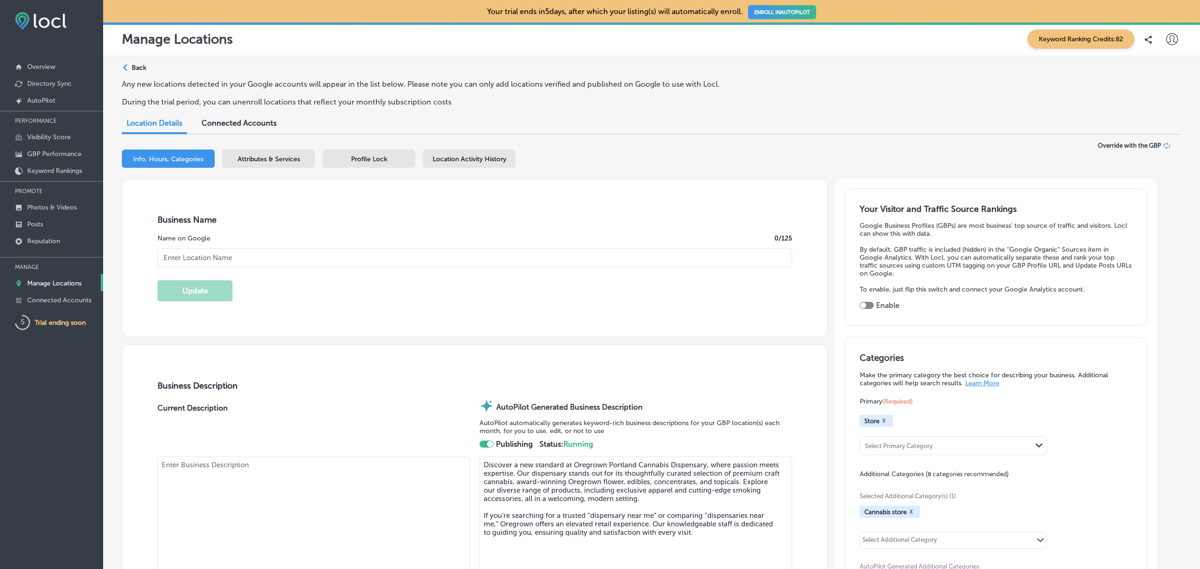
type input "Oregrown Portland Cannabis Dispensary"
type input "[STREET_ADDRESS]"
type input "[GEOGRAPHIC_DATA]"
type input "97232"
type input "US"
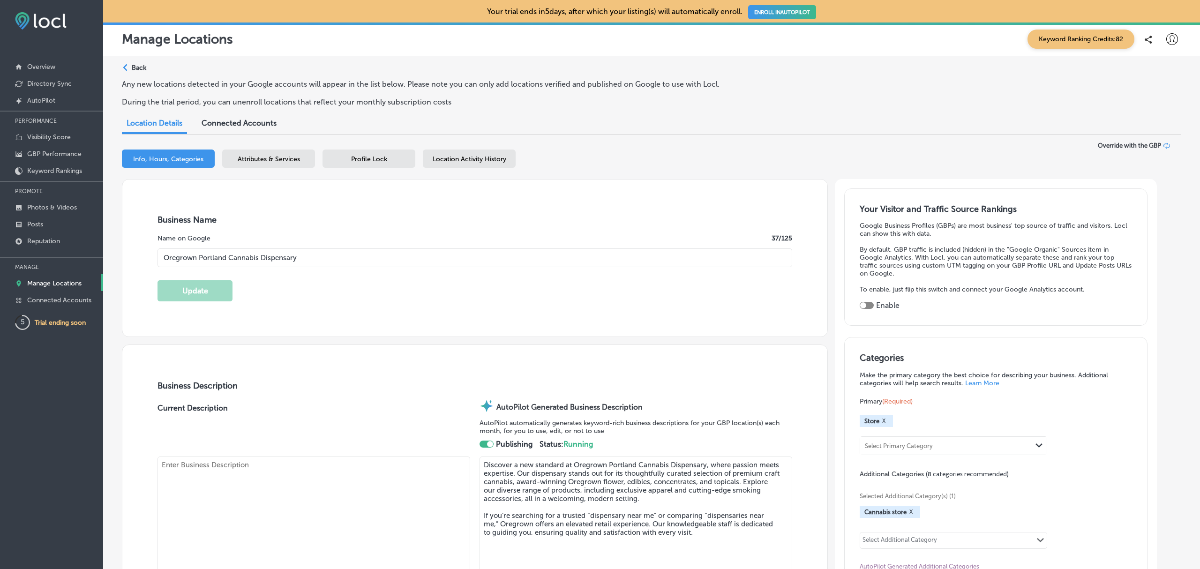
type textarea "Our Portland store features an expansive, and curated collection of craft canna…"
type input "[PHONE_NUMBER]"
select select "US"
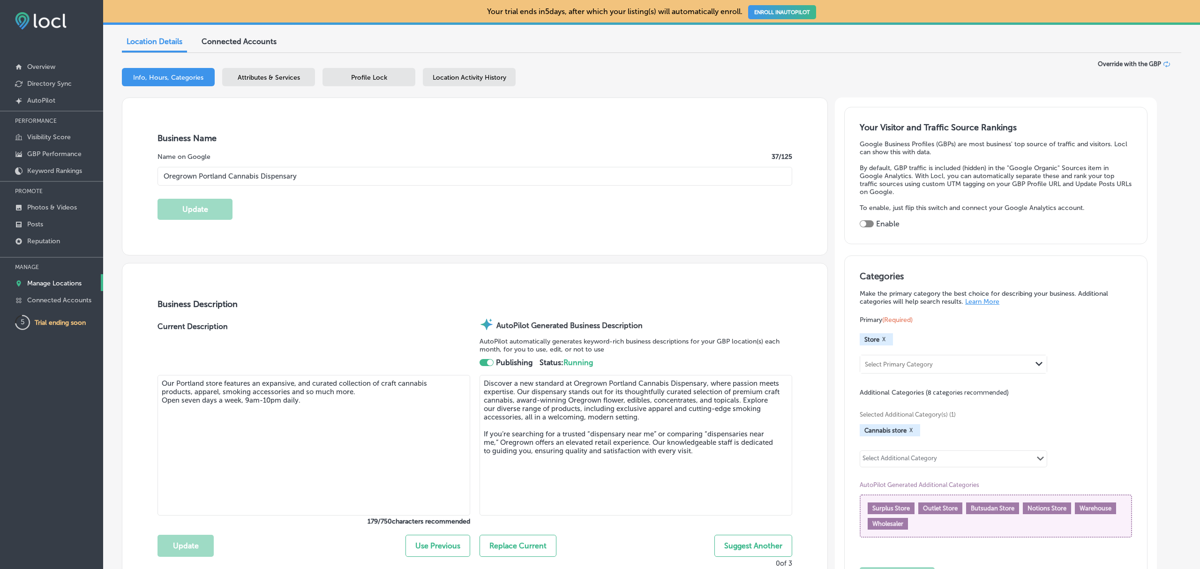
scroll to position [70, 0]
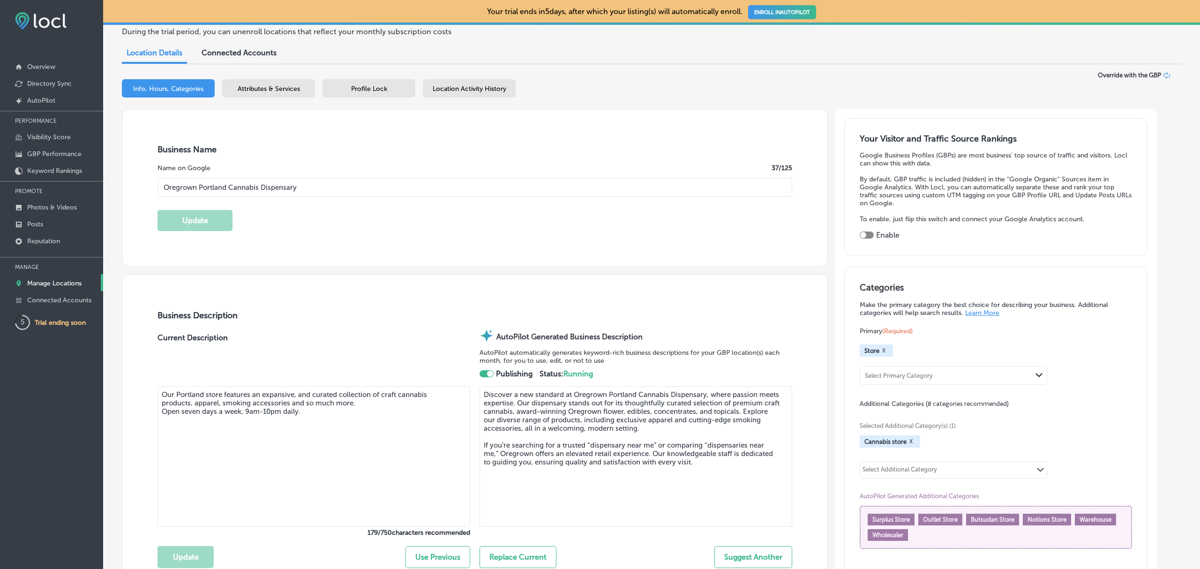
click at [293, 82] on div "Attributes & Services" at bounding box center [268, 88] width 93 height 18
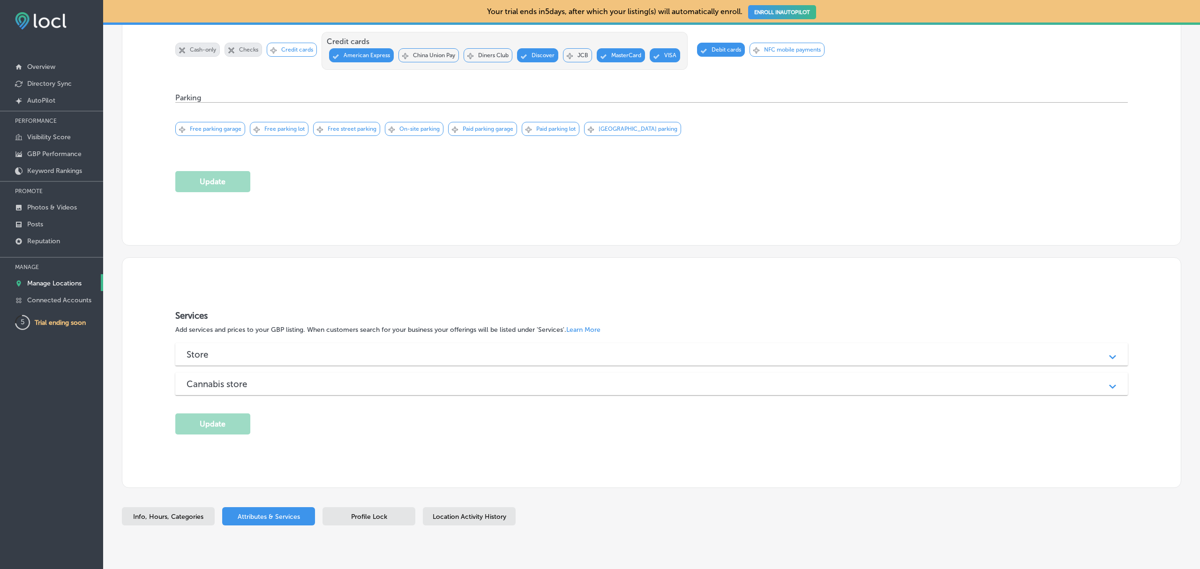
scroll to position [782, 0]
click at [577, 353] on div "Store" at bounding box center [651, 353] width 930 height 11
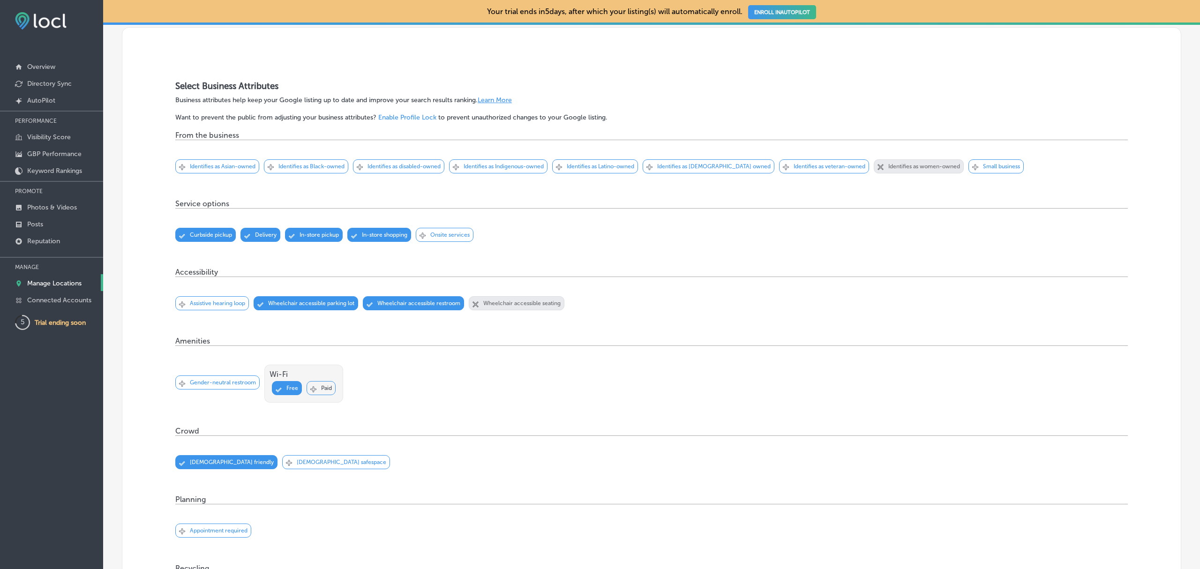
scroll to position [0, 0]
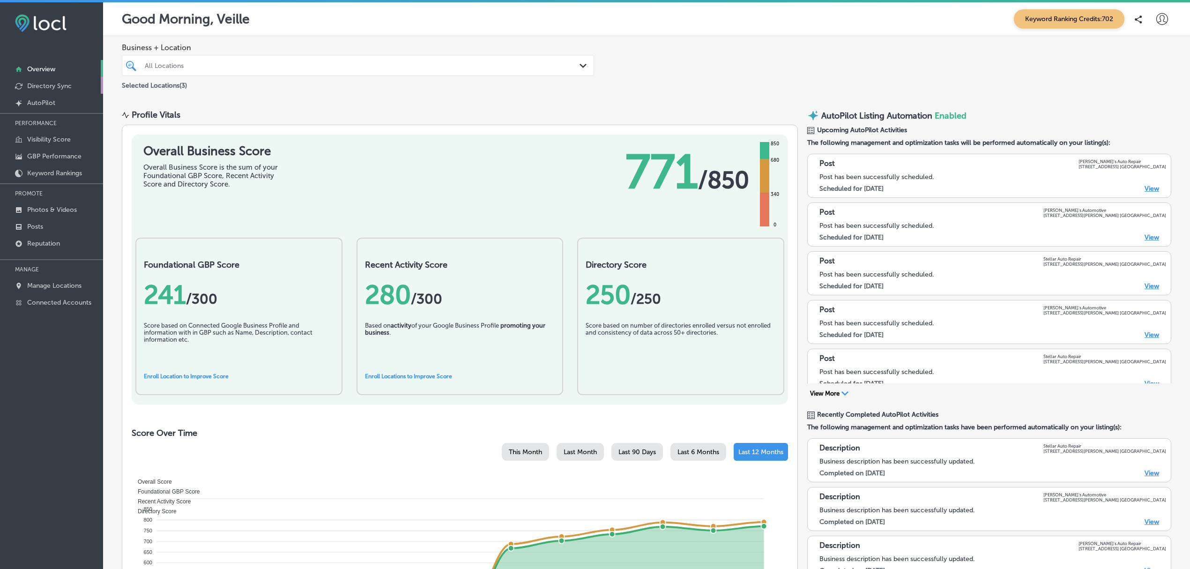
click at [74, 82] on link "Directory Sync" at bounding box center [51, 85] width 103 height 17
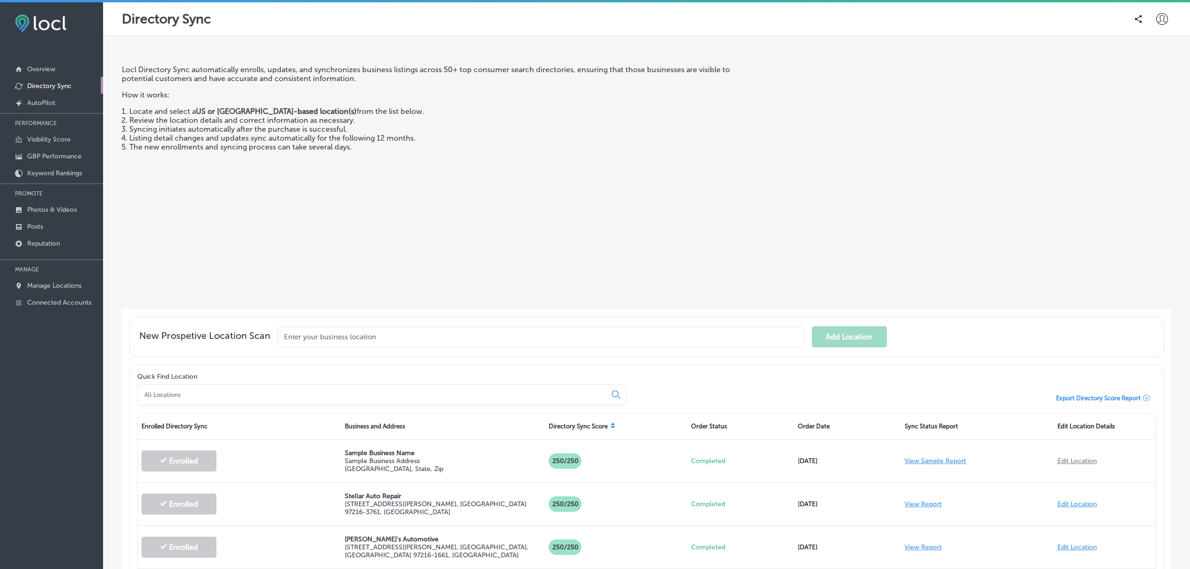
scroll to position [112, 0]
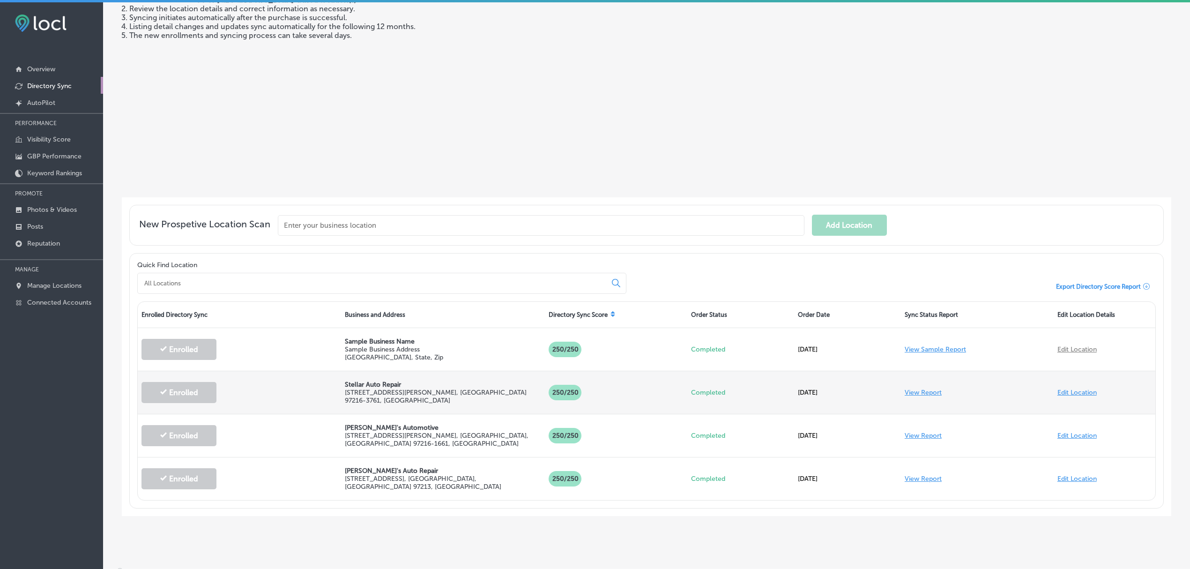
click at [915, 390] on link "View Report" at bounding box center [923, 392] width 37 height 8
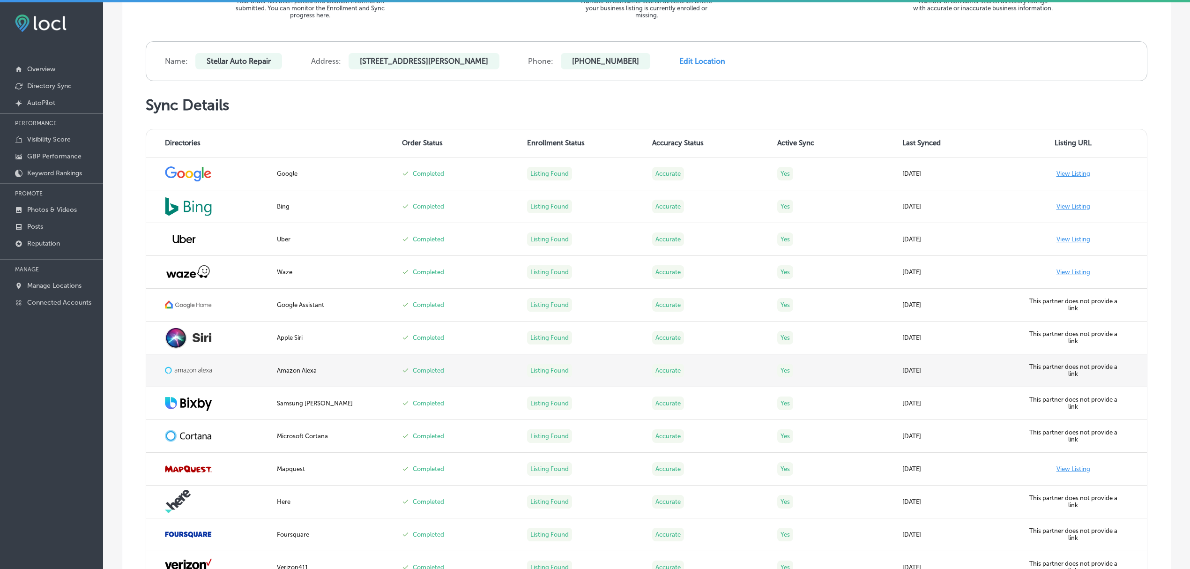
scroll to position [296, 0]
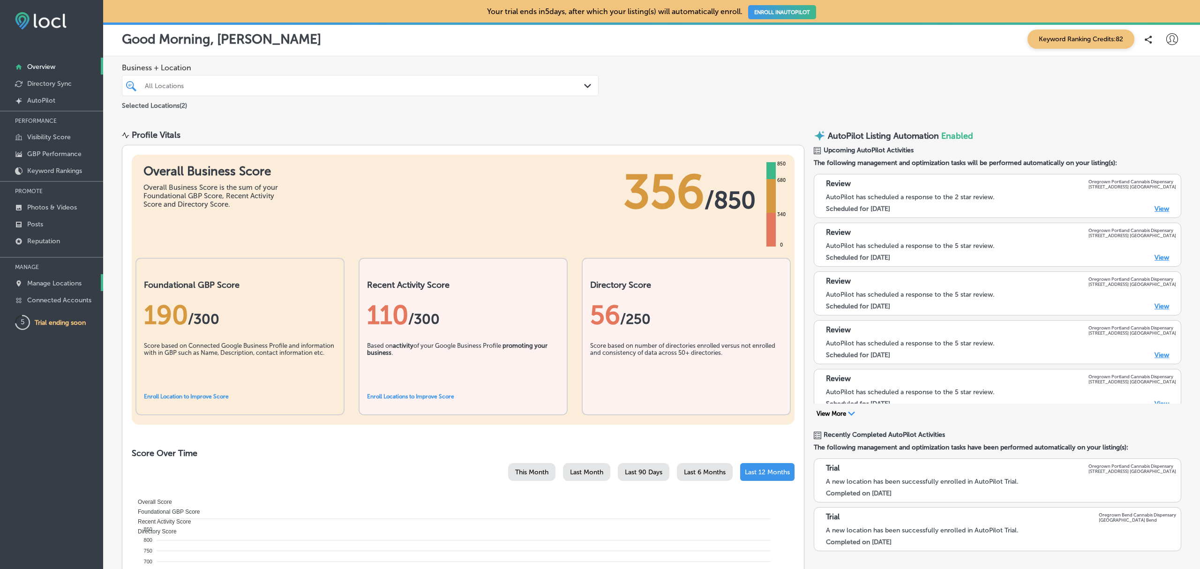
click at [62, 285] on p "Manage Locations" at bounding box center [54, 283] width 54 height 8
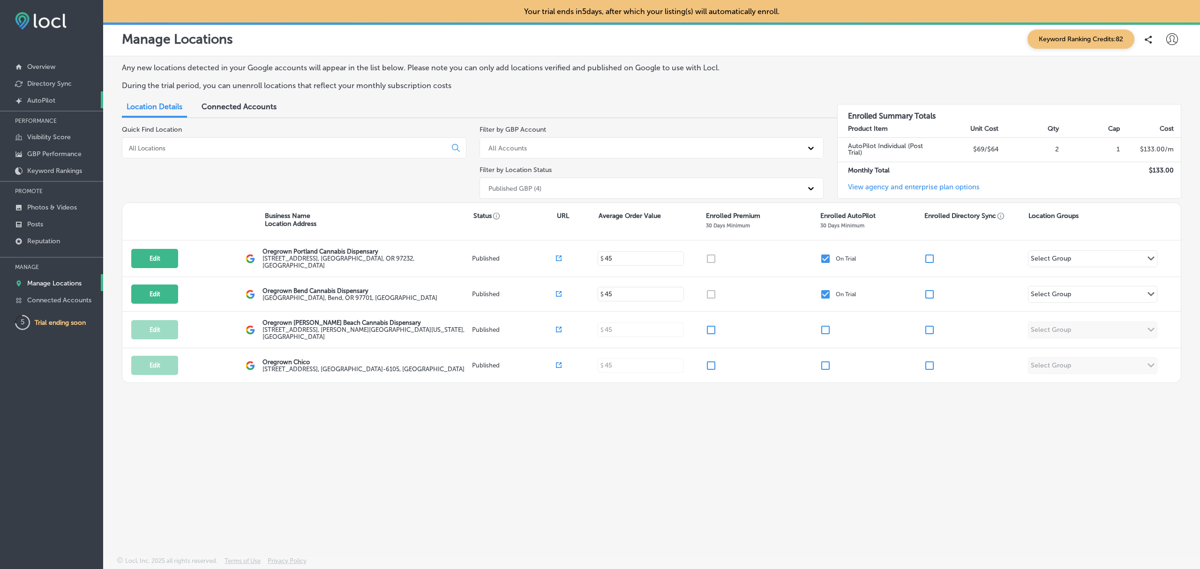
click at [55, 99] on p "AutoPilot" at bounding box center [41, 101] width 28 height 8
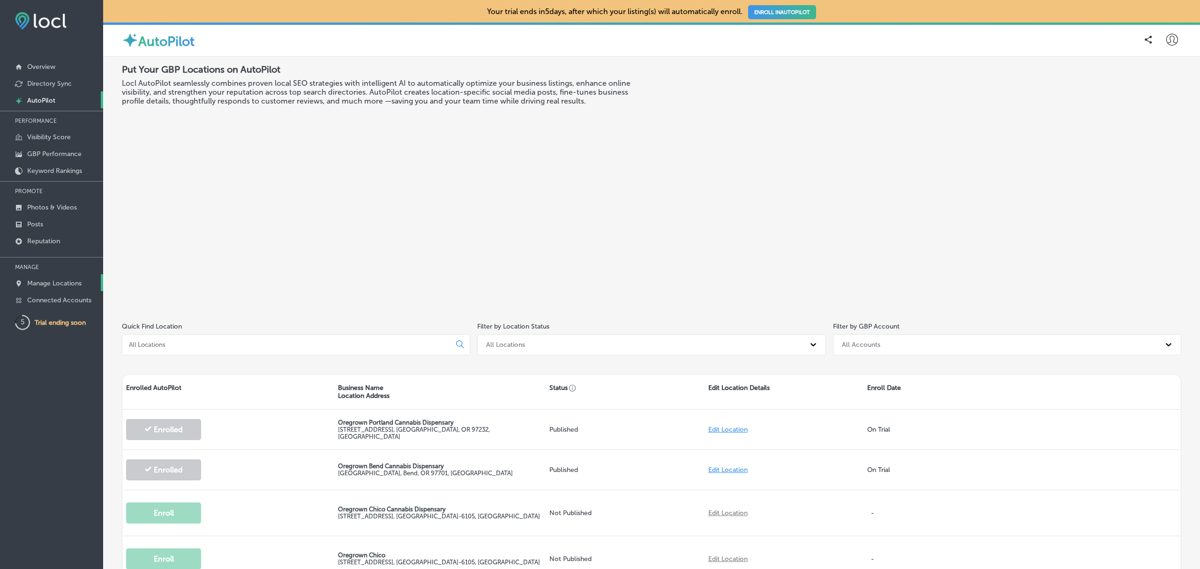
click at [37, 282] on p "Manage Locations" at bounding box center [54, 283] width 54 height 8
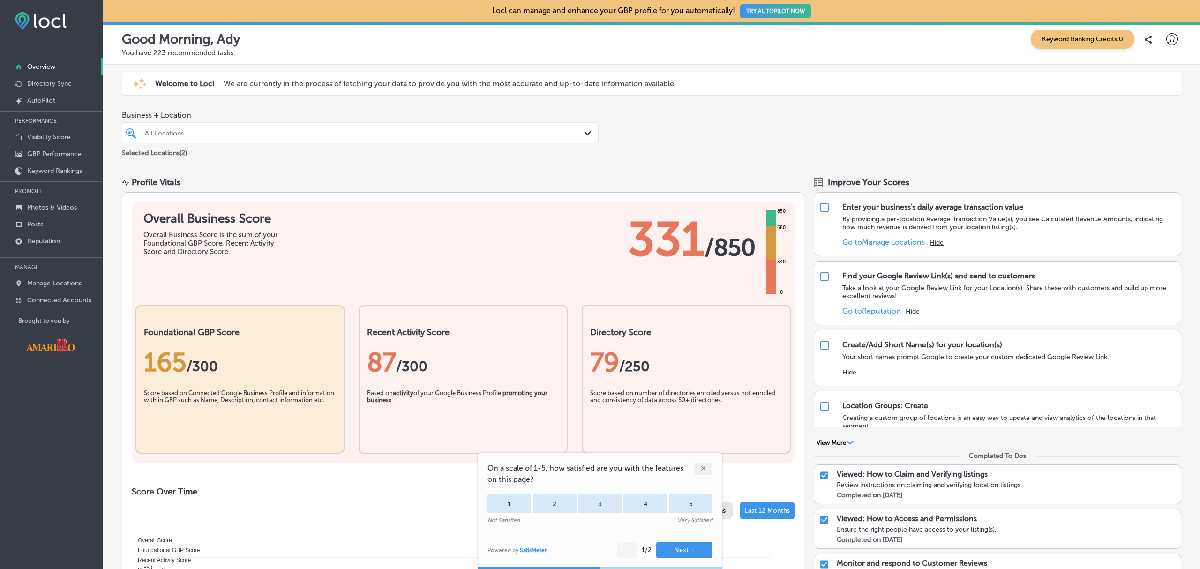
click at [1167, 36] on icon at bounding box center [1172, 39] width 12 height 12
click at [1147, 103] on li "My Teams" at bounding box center [1154, 97] width 65 height 22
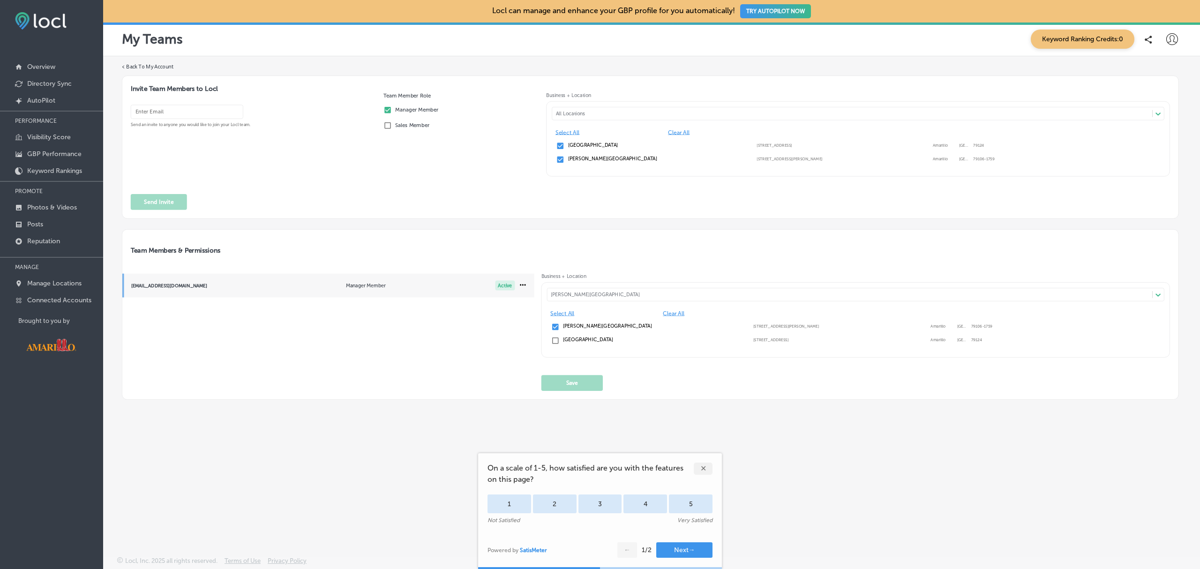
click at [556, 340] on input "checkbox" at bounding box center [555, 340] width 8 height 8
click at [568, 388] on button "Save" at bounding box center [571, 383] width 61 height 16
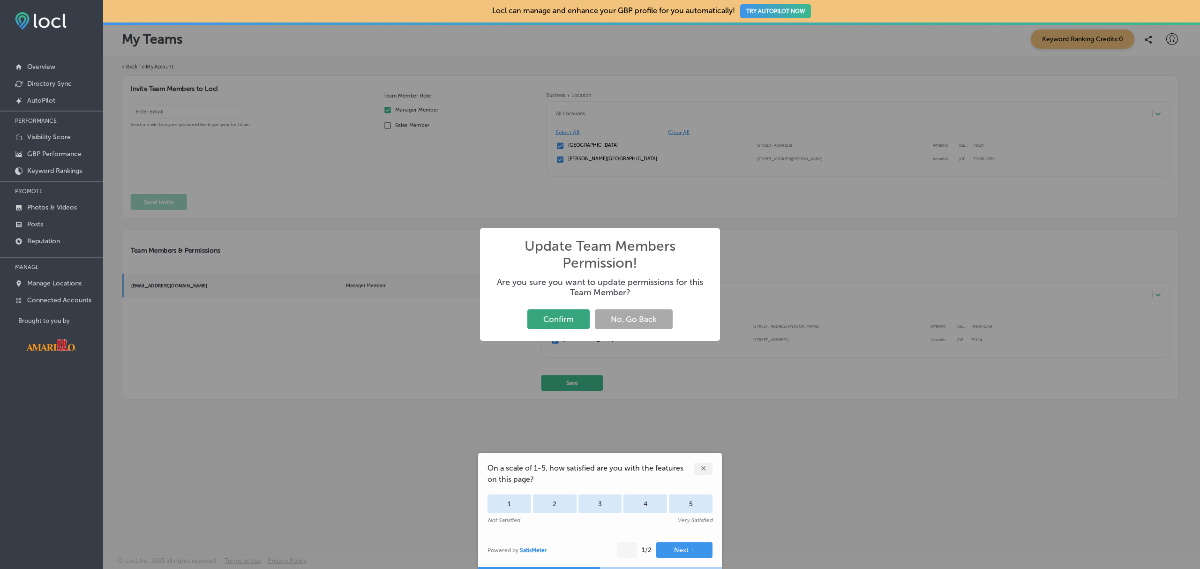
click at [561, 319] on button "Confirm" at bounding box center [558, 318] width 62 height 19
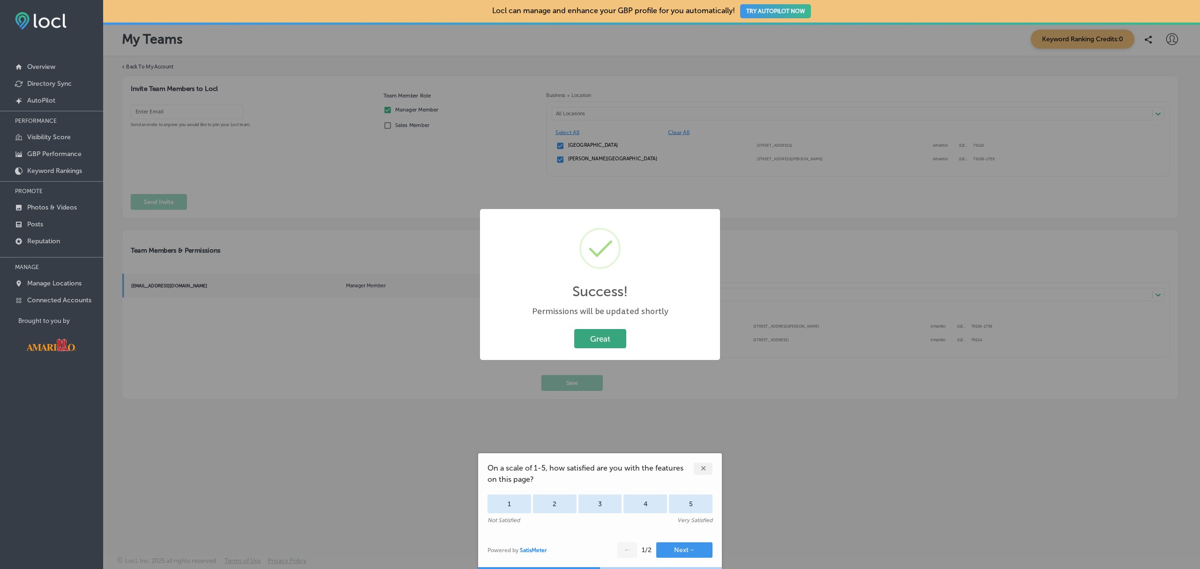
click at [606, 338] on button "Great" at bounding box center [600, 338] width 52 height 19
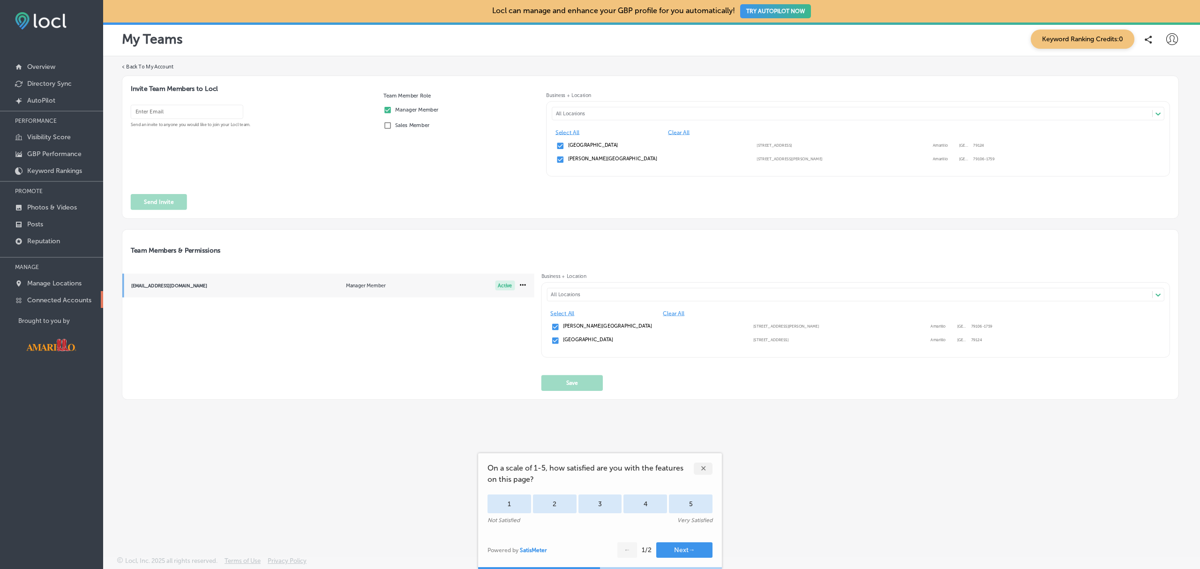
click at [33, 304] on p "Connected Accounts" at bounding box center [59, 300] width 64 height 8
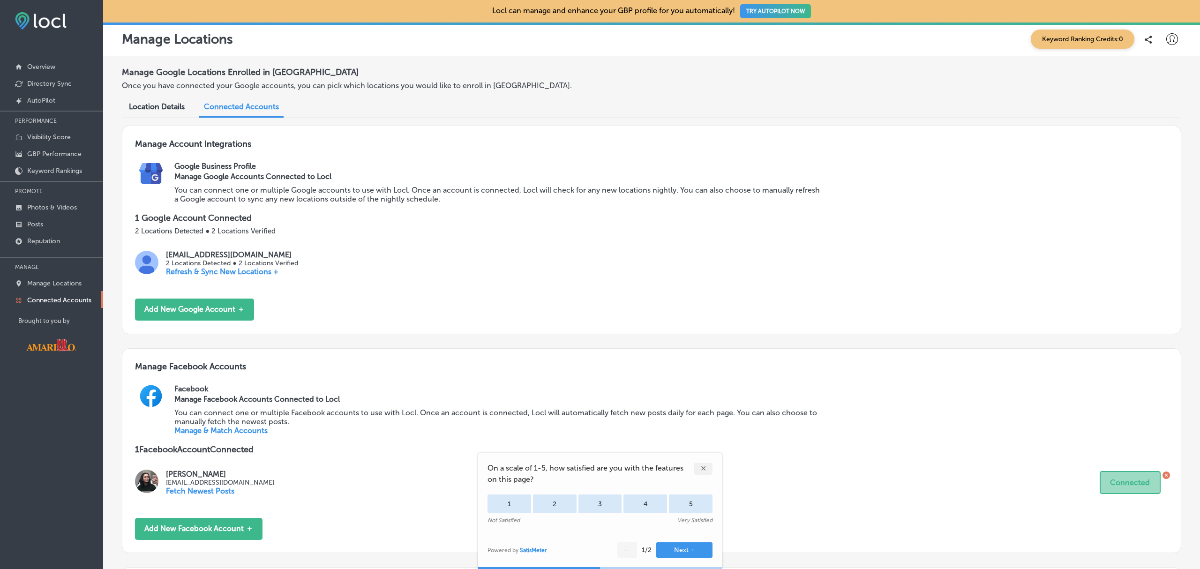
scroll to position [127, 0]
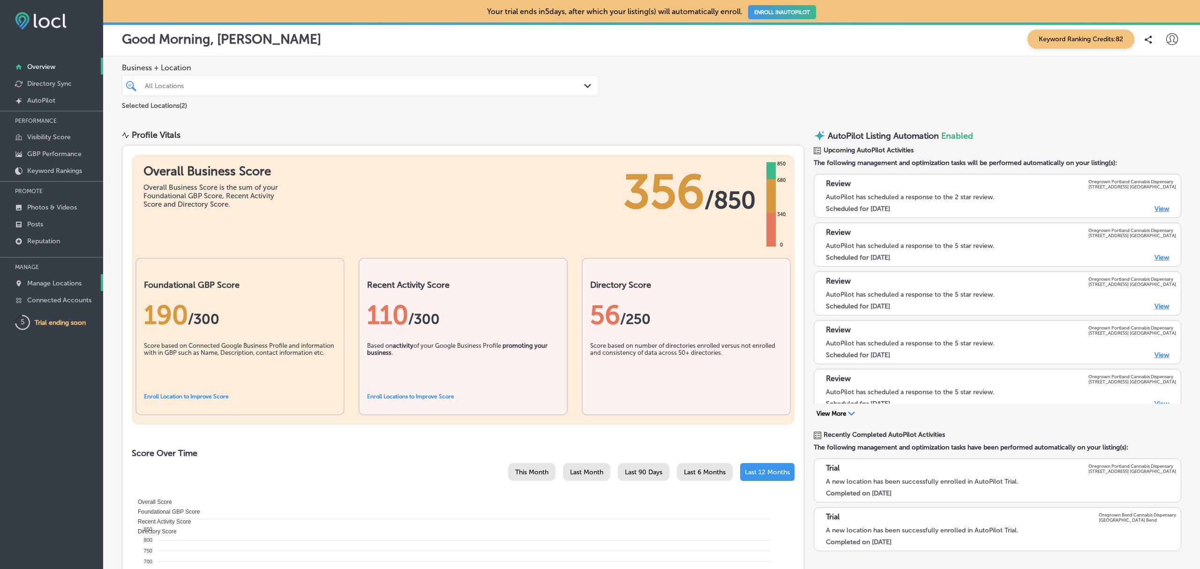
click at [55, 282] on p "Manage Locations" at bounding box center [54, 283] width 54 height 8
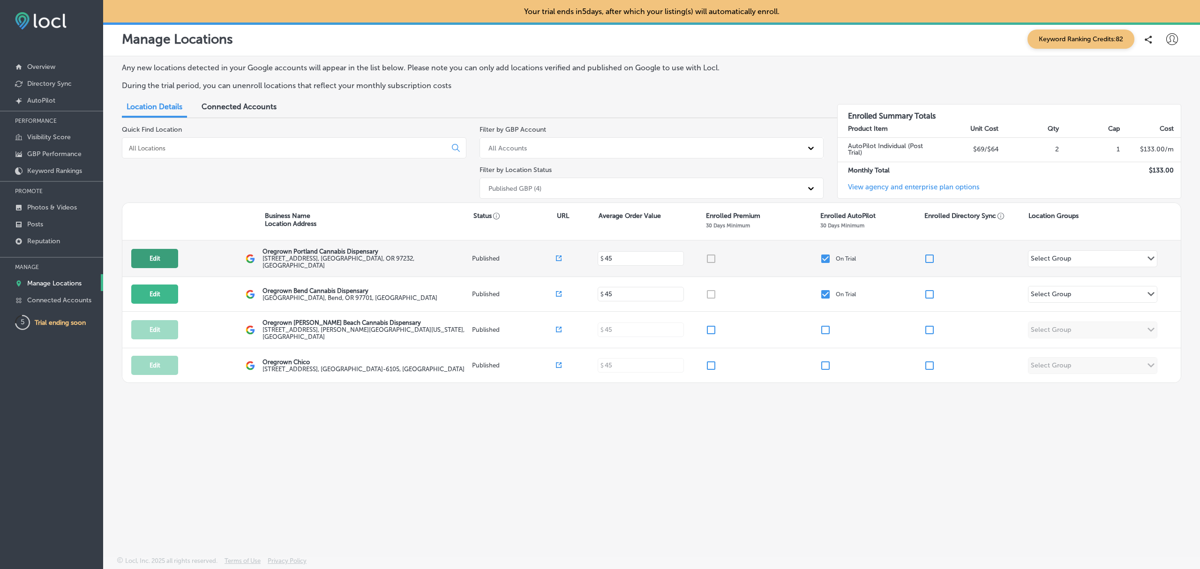
click at [168, 260] on button "Edit" at bounding box center [154, 258] width 47 height 19
select select "US"
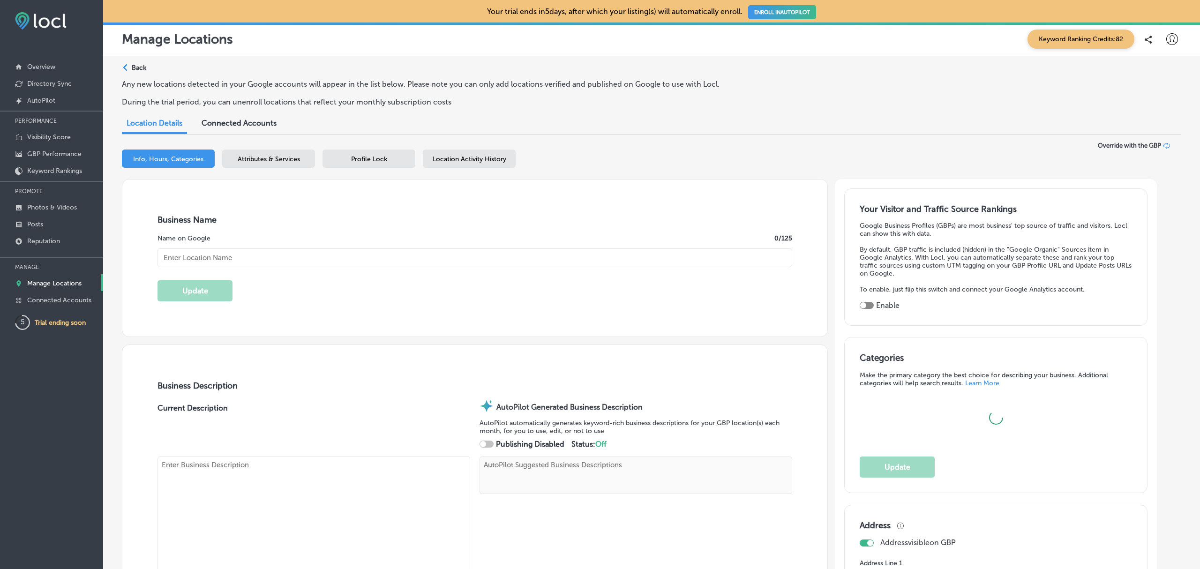
type input "Oregrown Portland Cannabis Dispensary"
type input "[STREET_ADDRESS]"
type input "[GEOGRAPHIC_DATA]"
type input "97232"
type input "US"
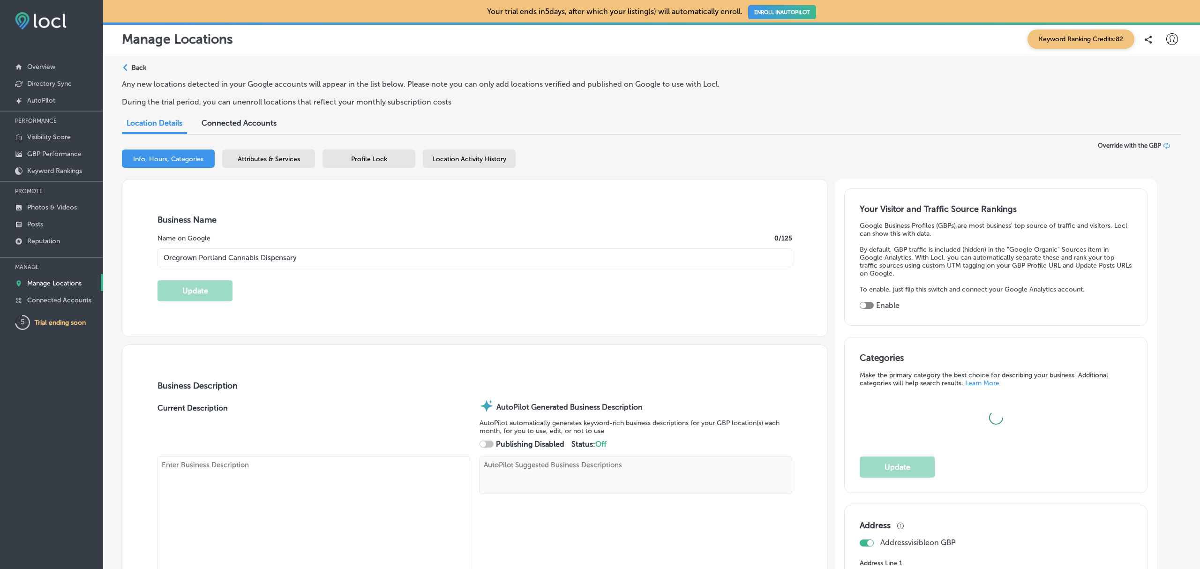
type input "[URL][DOMAIN_NAME]"
checkbox input "true"
type textarea "Our Portland store features an expansive, and curated collection of craft canna…"
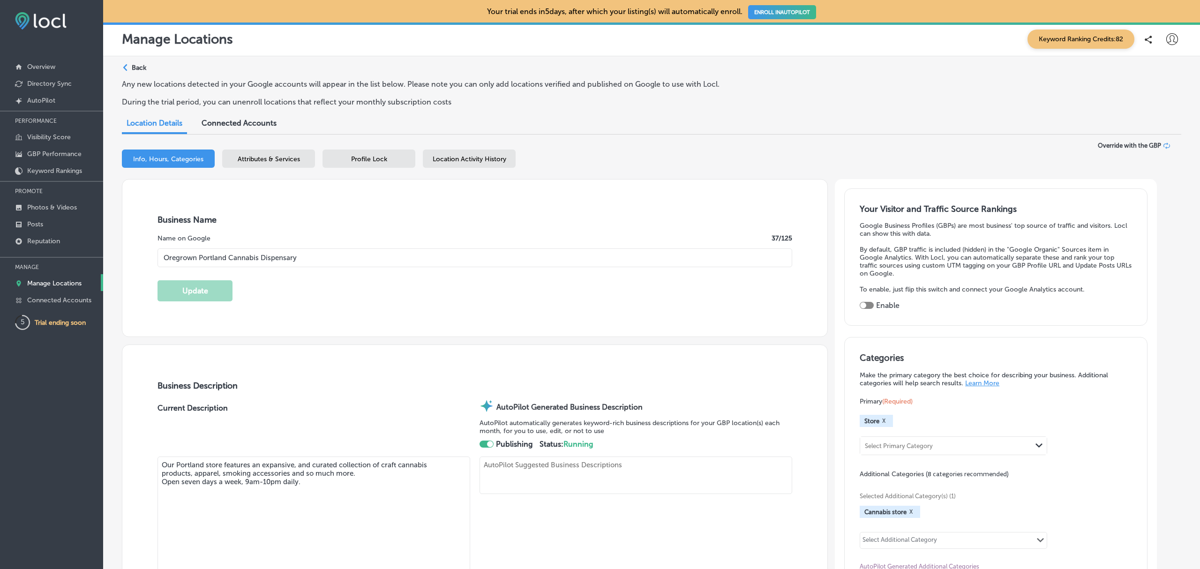
type textarea "Discover a new standard at Oregrown Portland Cannabis Dispensary, where passion…"
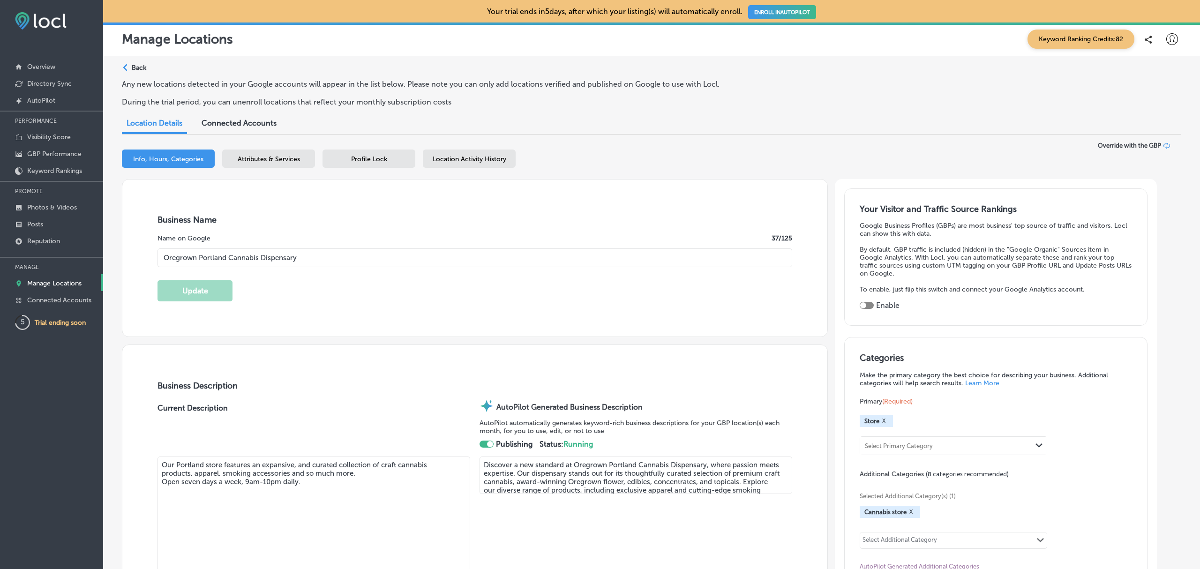
type input "[PHONE_NUMBER]"
select select "US"
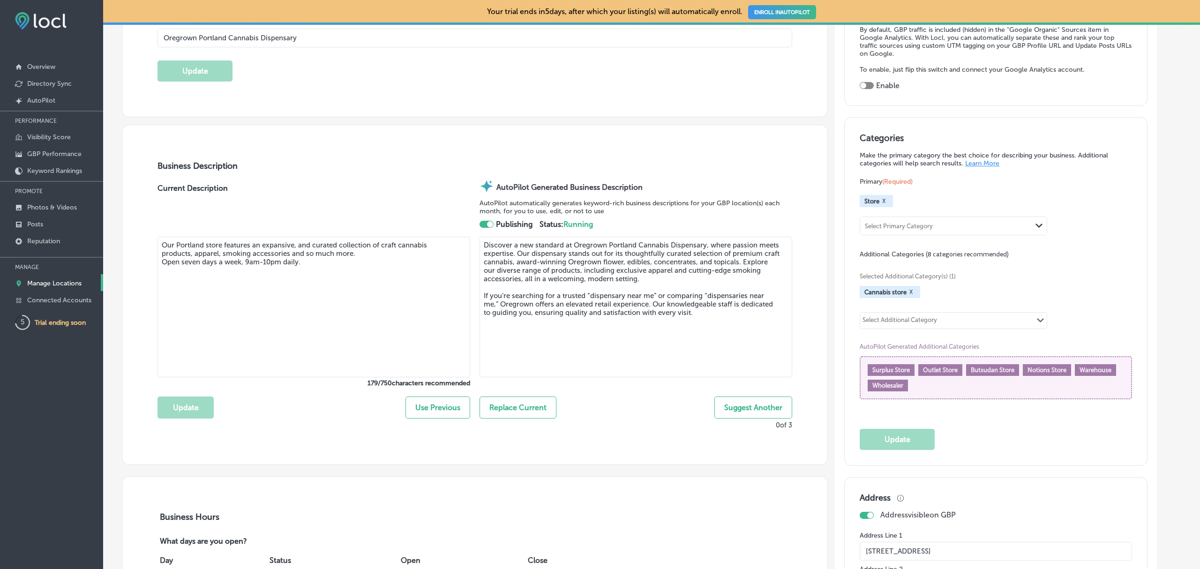
scroll to position [220, 0]
click at [525, 410] on button "Replace Current" at bounding box center [517, 407] width 77 height 22
type textarea "Discover a new standard at Oregrown Portland Cannabis Dispensary, where passion…"
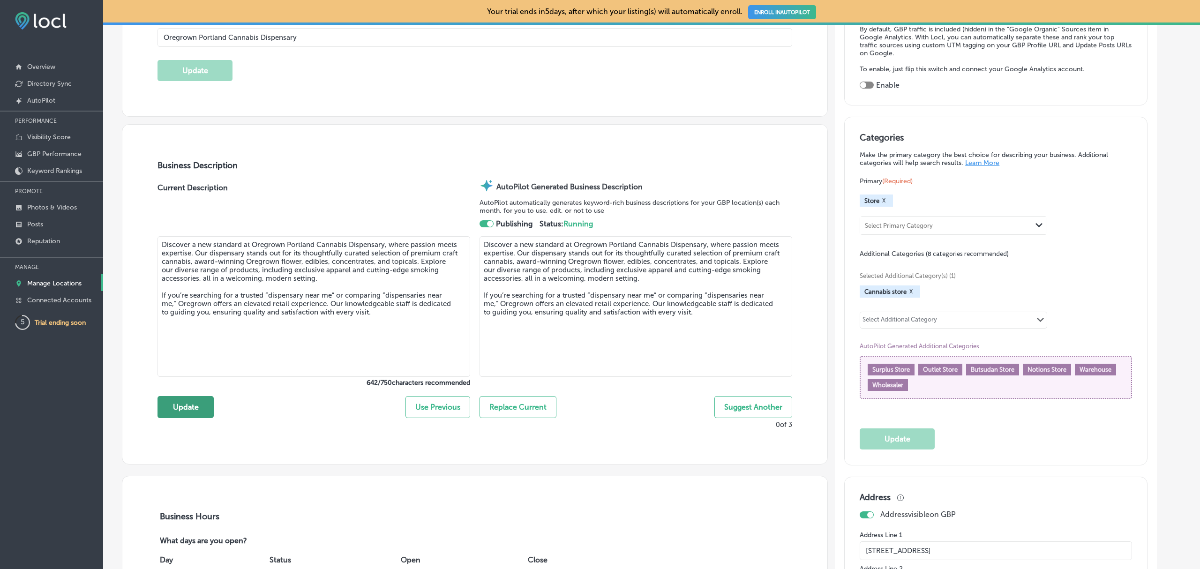
click at [177, 402] on button "Update" at bounding box center [185, 407] width 56 height 22
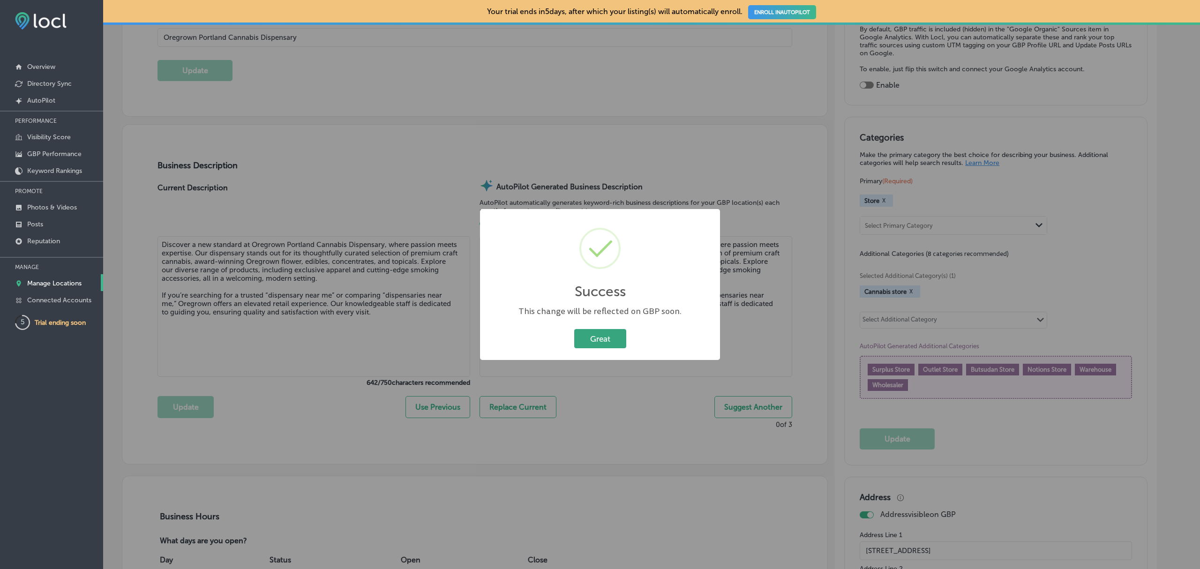
click at [598, 338] on button "Great" at bounding box center [600, 338] width 52 height 19
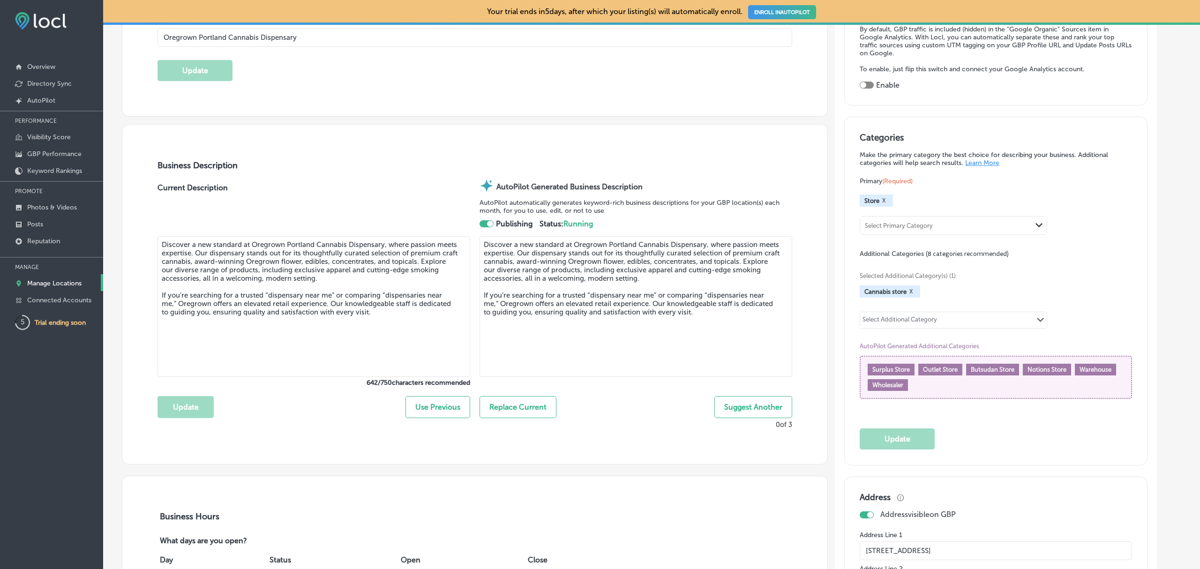
click at [60, 287] on p "Manage Locations" at bounding box center [54, 283] width 54 height 8
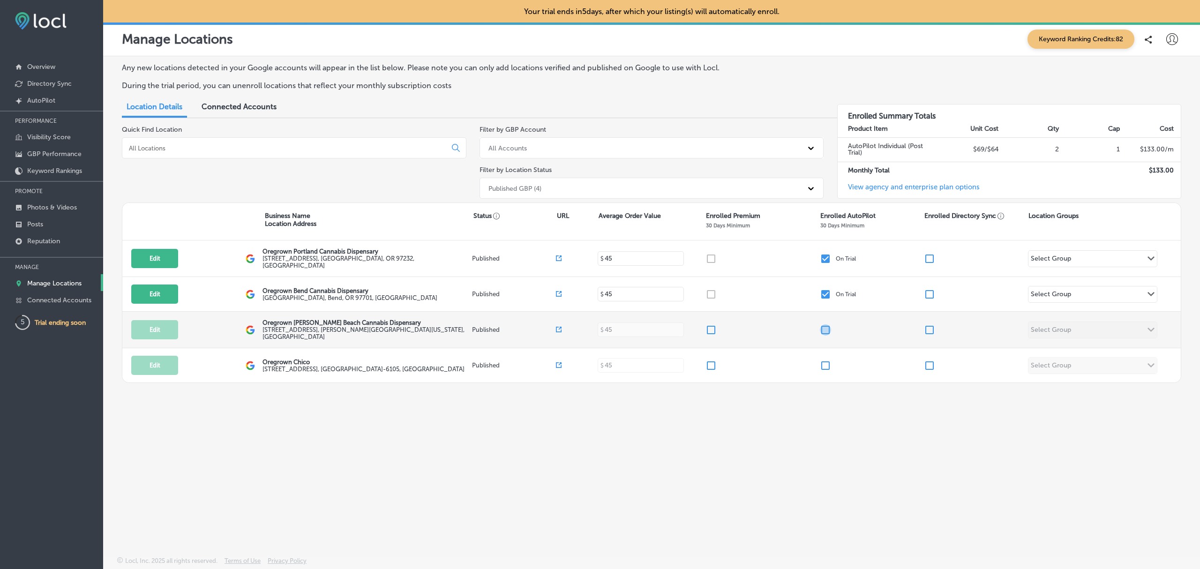
click at [825, 327] on input "checkbox" at bounding box center [825, 329] width 11 height 11
checkbox input "false"
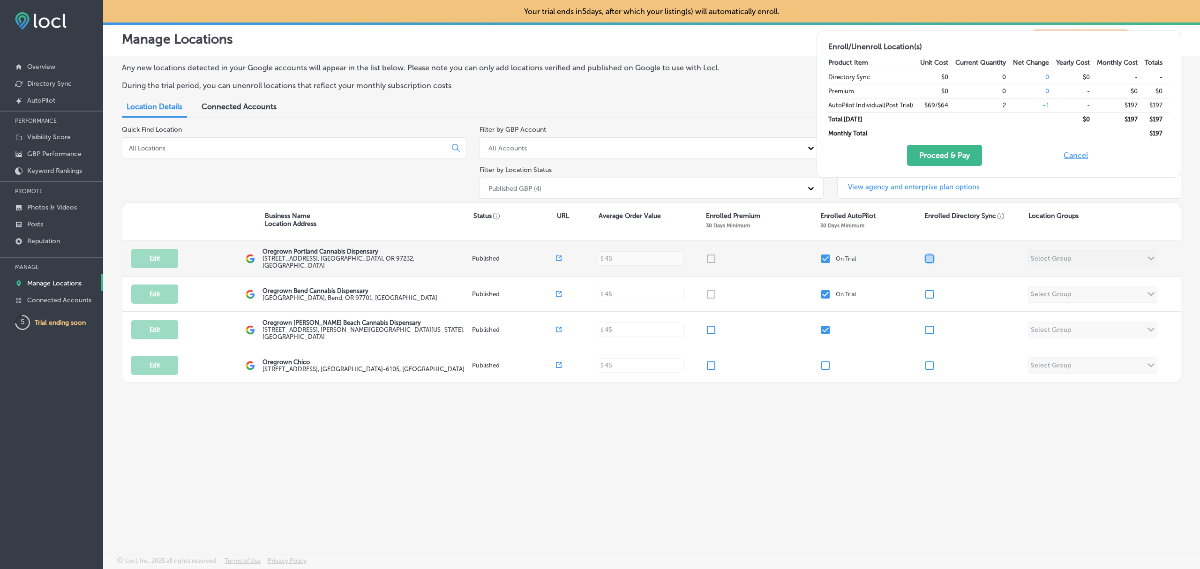
click at [929, 256] on input "checkbox" at bounding box center [929, 258] width 11 height 11
checkbox input "true"
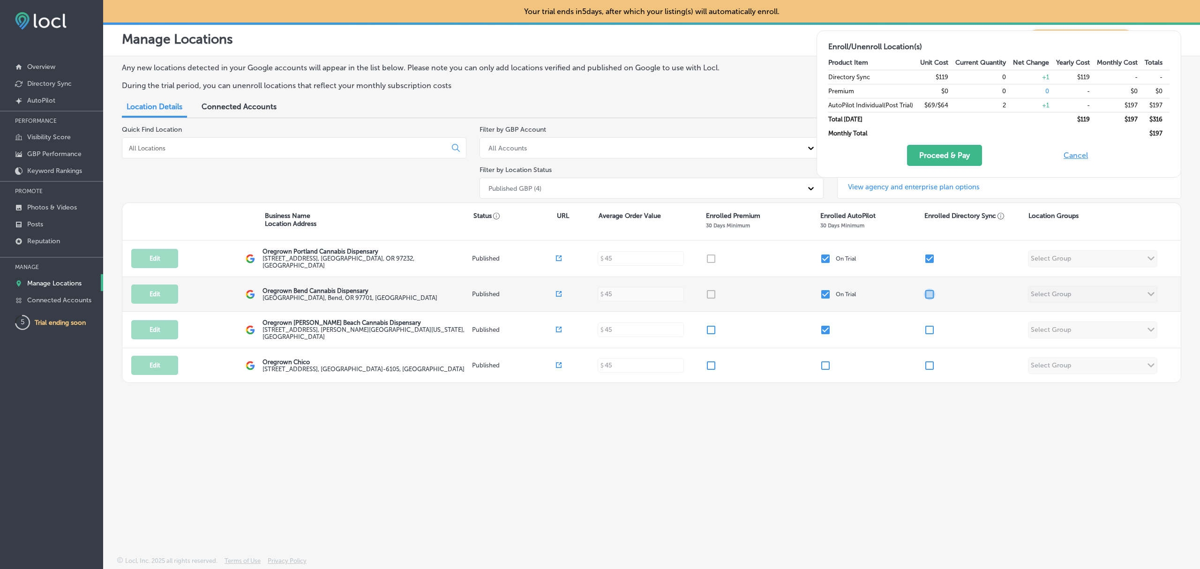
click at [930, 292] on input "checkbox" at bounding box center [929, 294] width 11 height 11
checkbox input "true"
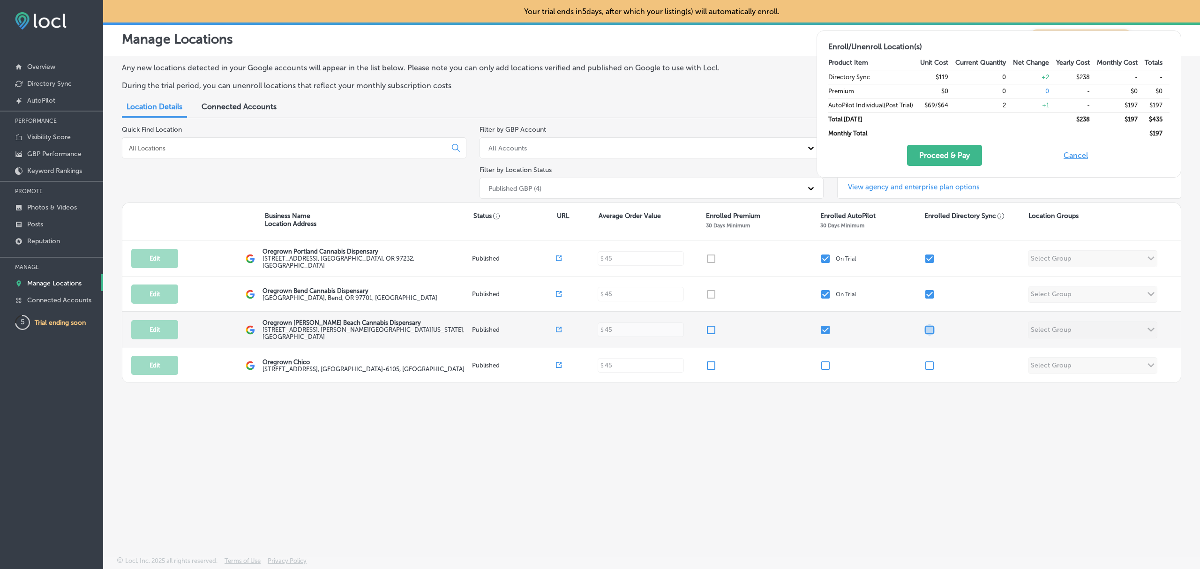
click at [931, 327] on input "checkbox" at bounding box center [929, 329] width 11 height 11
checkbox input "true"
click at [947, 158] on button "Proceed & Pay" at bounding box center [944, 155] width 75 height 21
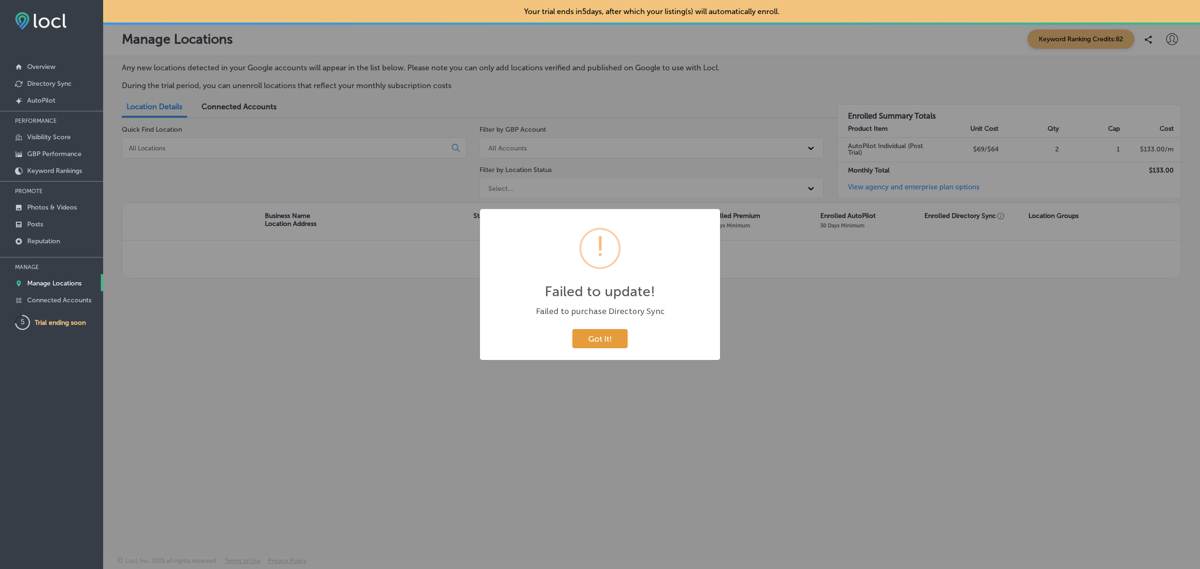
click at [591, 343] on button "Got It!" at bounding box center [599, 338] width 55 height 19
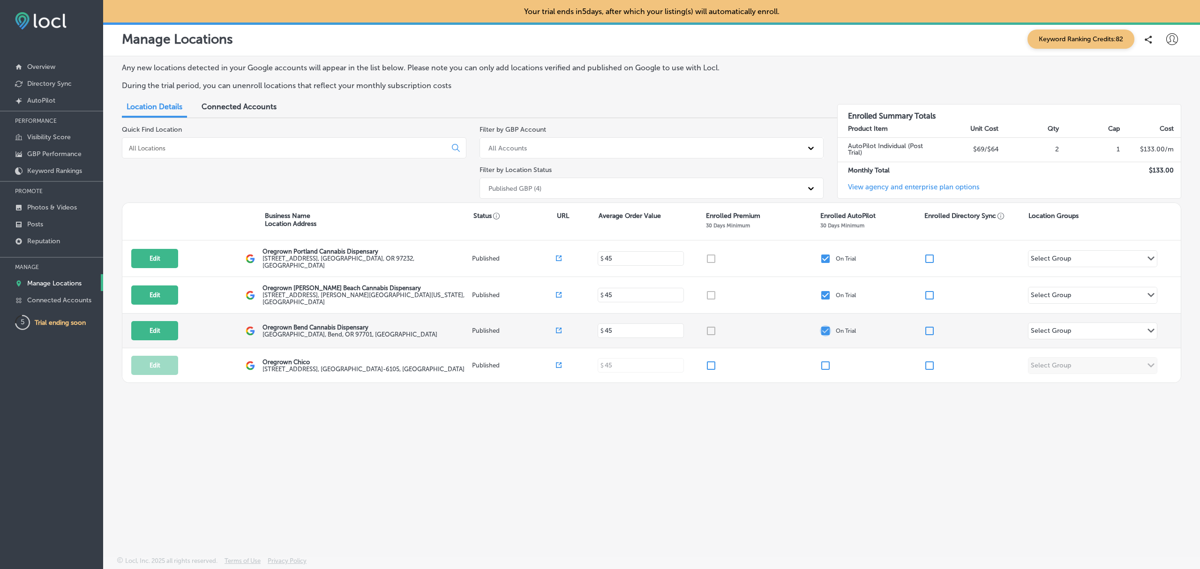
click at [825, 326] on input "checkbox" at bounding box center [825, 330] width 11 height 11
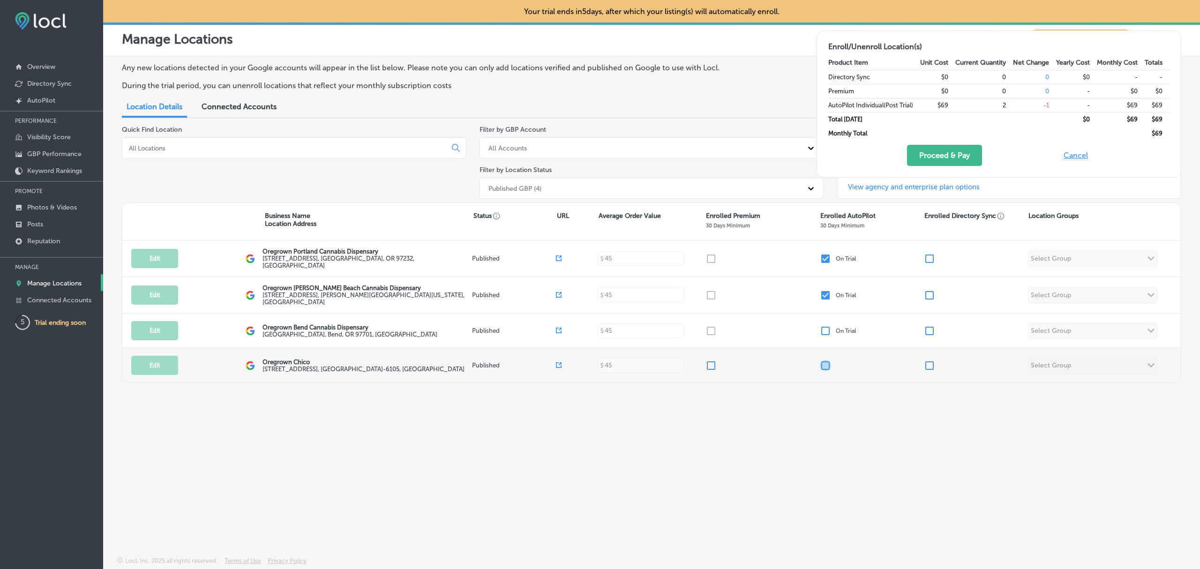
click at [827, 368] on input "checkbox" at bounding box center [825, 365] width 11 height 11
checkbox input "false"
click at [944, 160] on button "Proceed & Pay" at bounding box center [944, 155] width 75 height 21
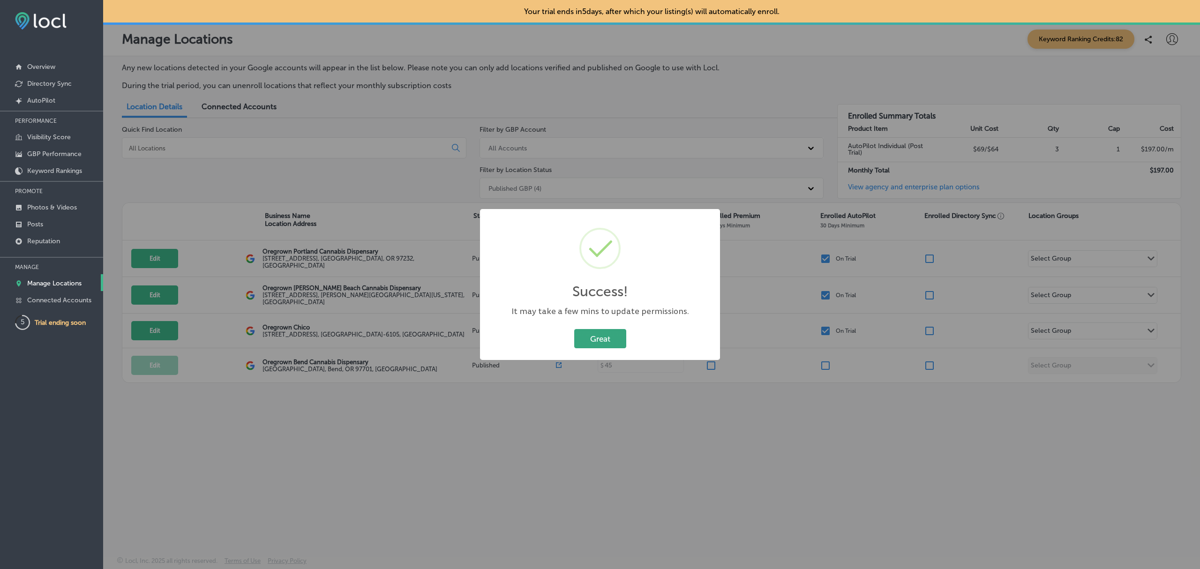
click at [587, 345] on button "Great" at bounding box center [600, 338] width 52 height 19
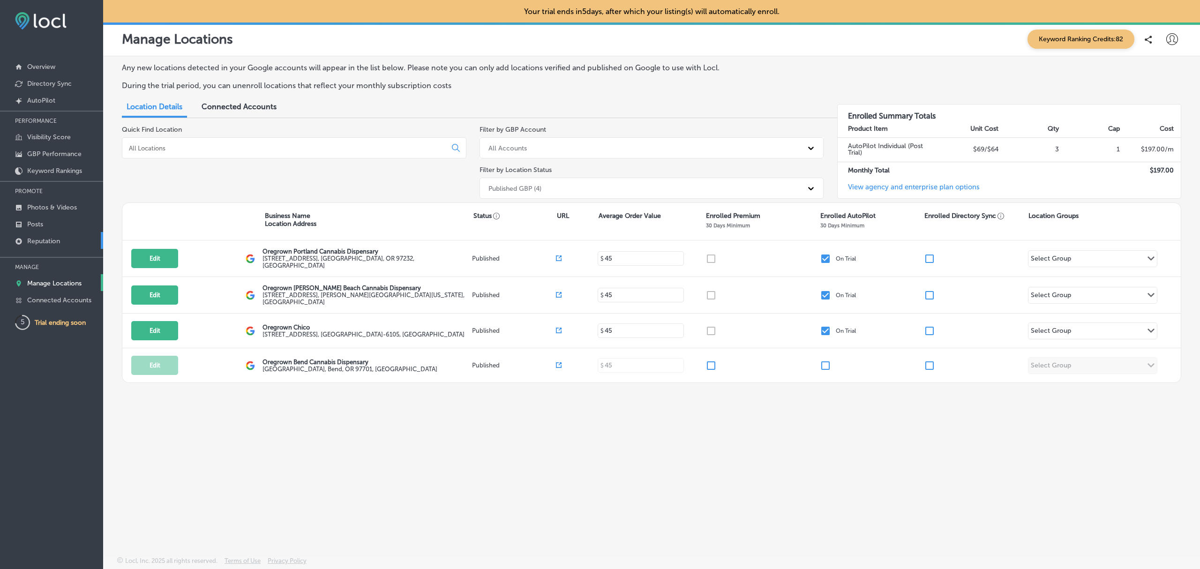
click at [57, 239] on p "Reputation" at bounding box center [43, 241] width 33 height 8
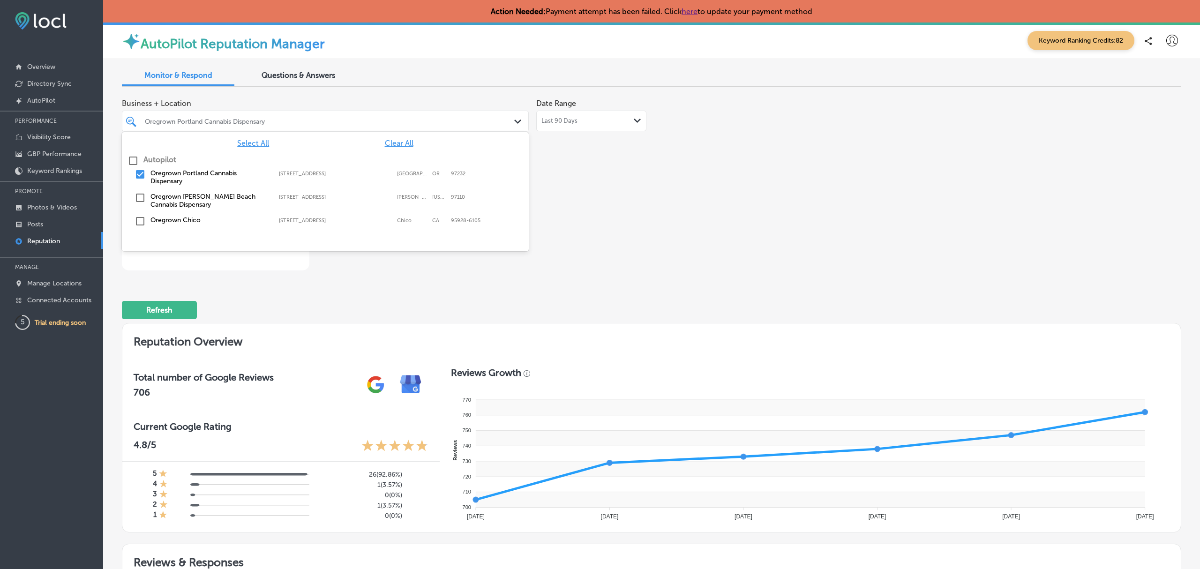
click at [508, 122] on div "Oregrown Portland Cannabis Dispensary Path Created with Sketch." at bounding box center [325, 121] width 406 height 15
click at [132, 158] on input "checkbox" at bounding box center [132, 160] width 11 height 11
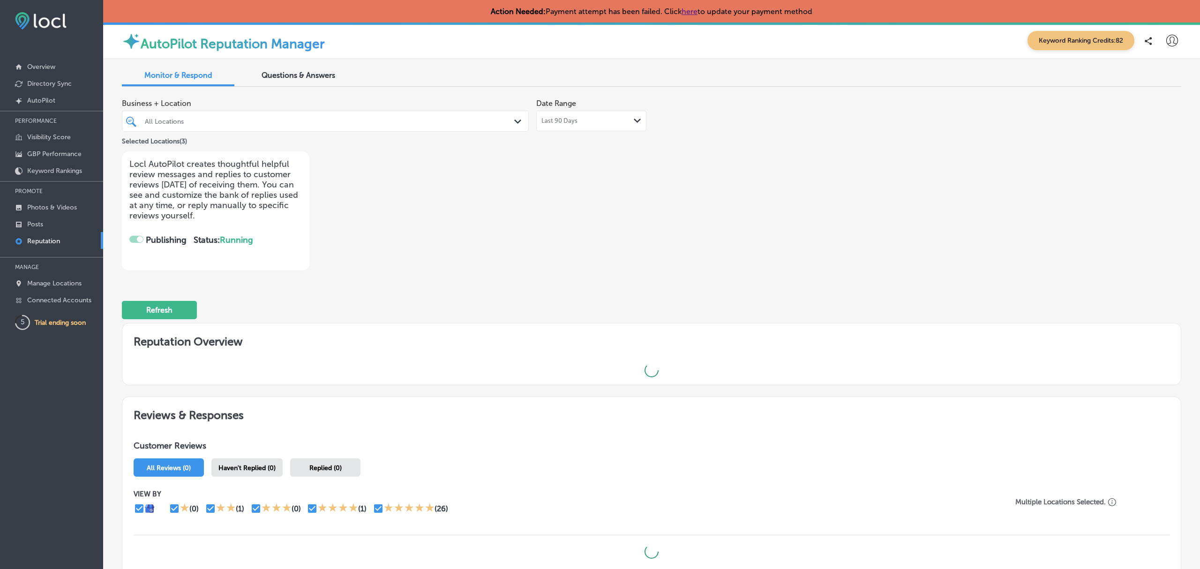
click at [231, 260] on div "Locl AutoPilot creates thoughtful helpful review messages and replies to custom…" at bounding box center [215, 211] width 172 height 104
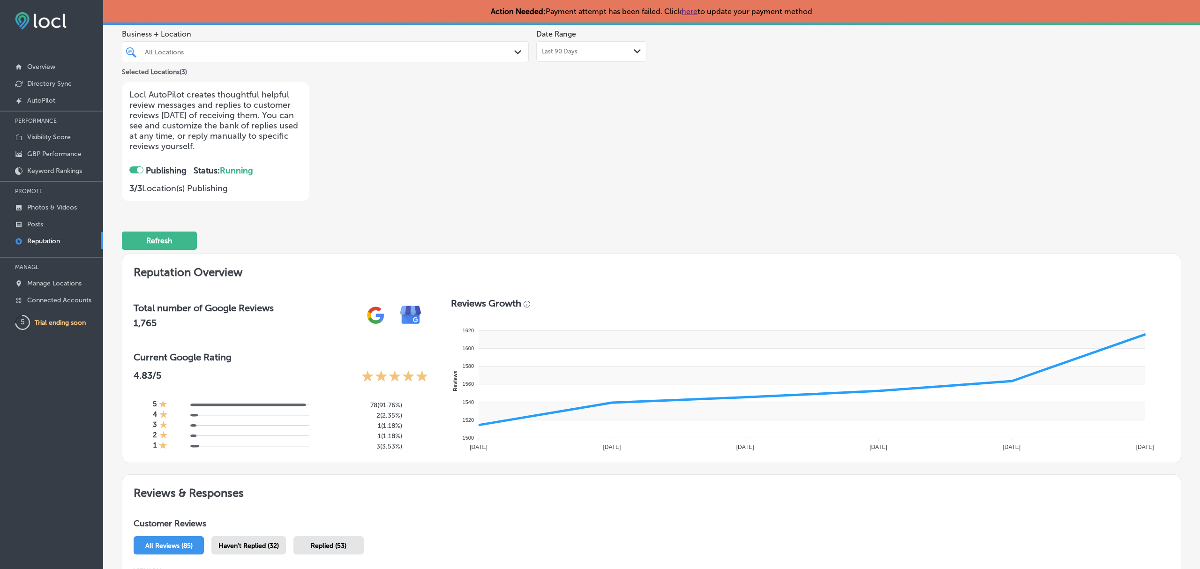
scroll to position [70, 0]
click at [134, 169] on div at bounding box center [136, 169] width 14 height 7
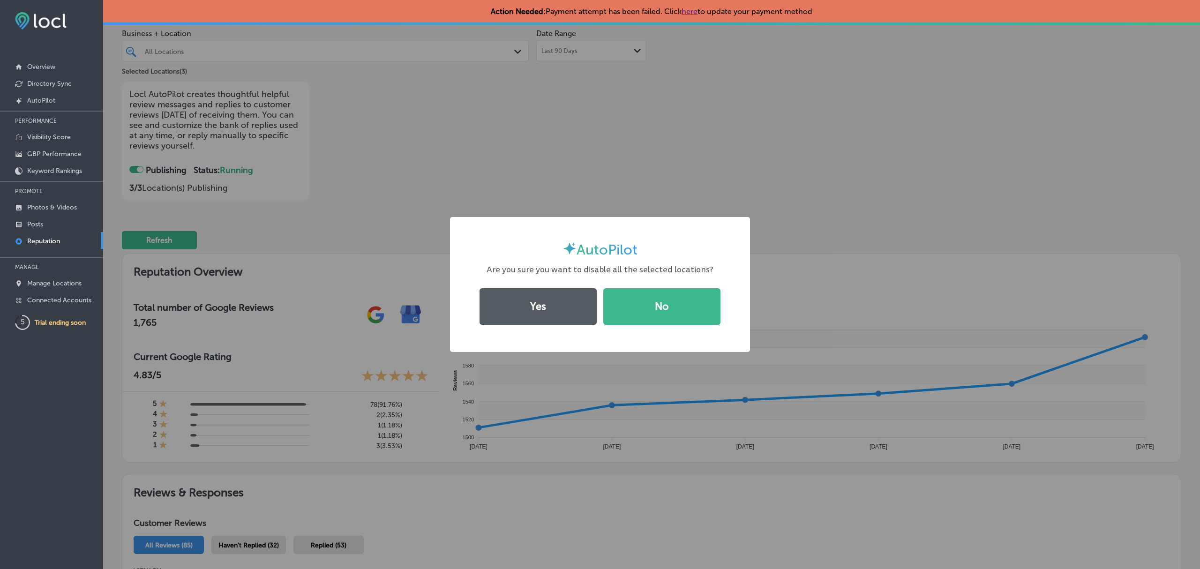
click at [533, 312] on button "Yes" at bounding box center [537, 306] width 117 height 37
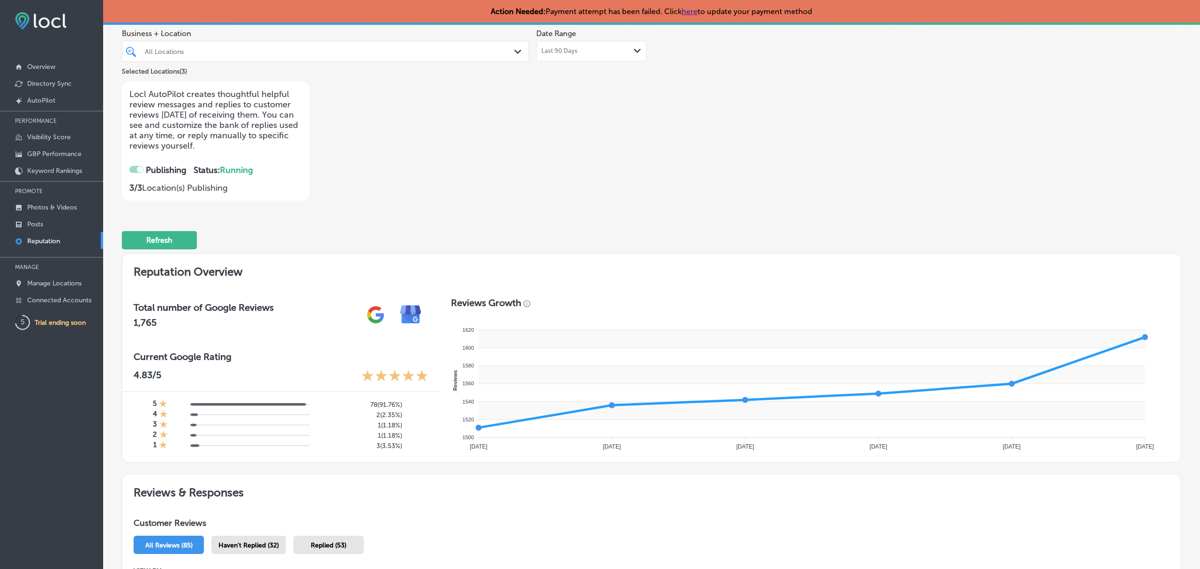
checkbox input "false"
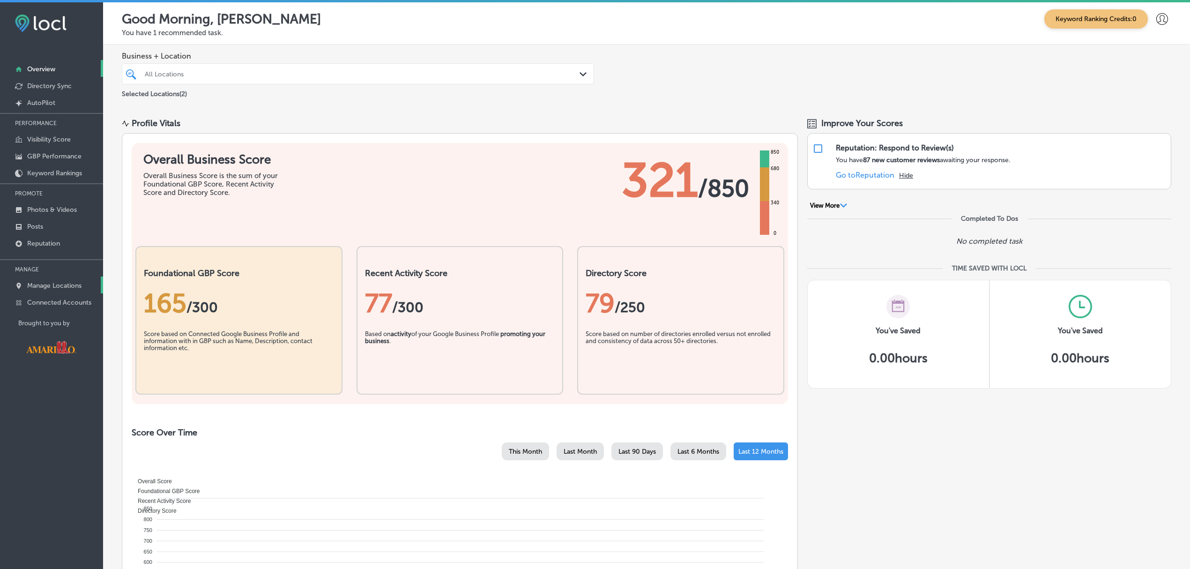
click at [76, 280] on link "Manage Locations" at bounding box center [51, 284] width 103 height 17
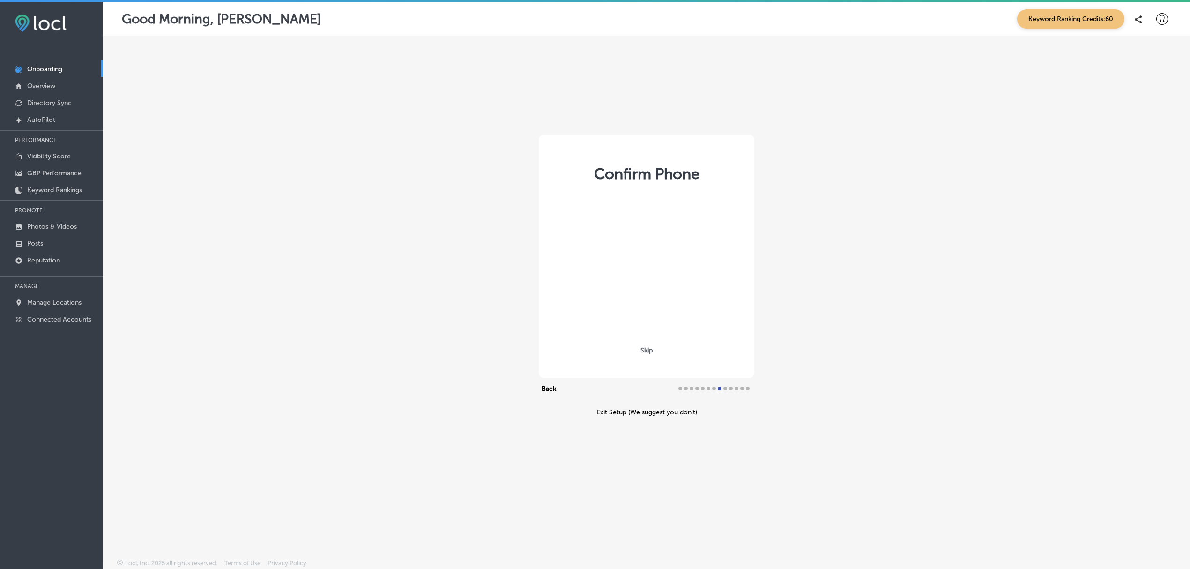
select select "US"
type input "+1 503 303 5666"
click at [36, 308] on link "Manage Locations" at bounding box center [51, 301] width 103 height 17
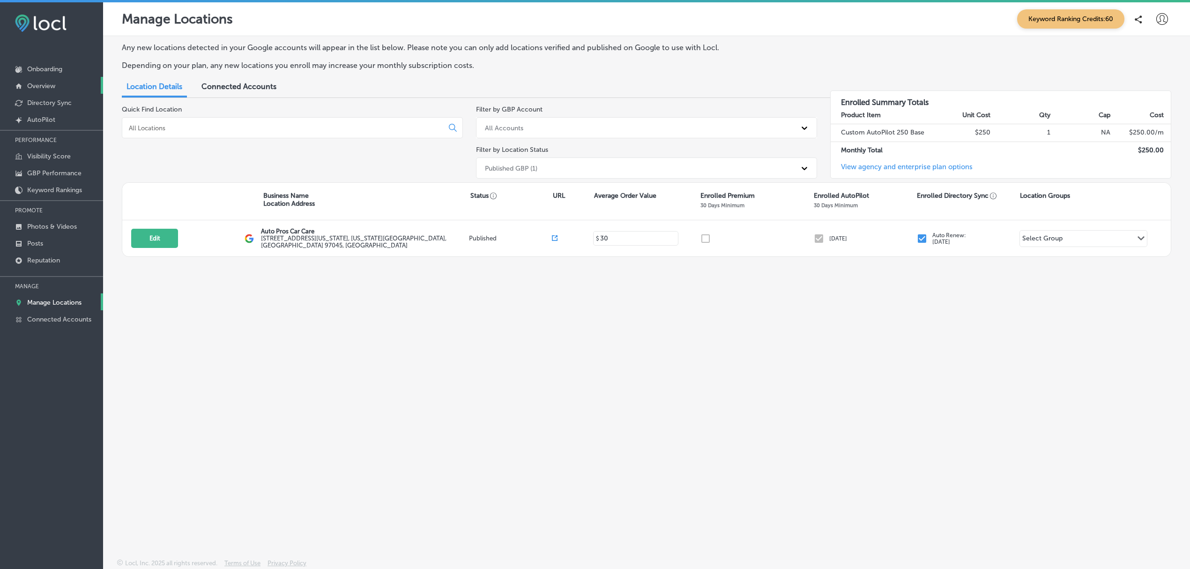
click at [50, 83] on p "Overview" at bounding box center [41, 86] width 28 height 8
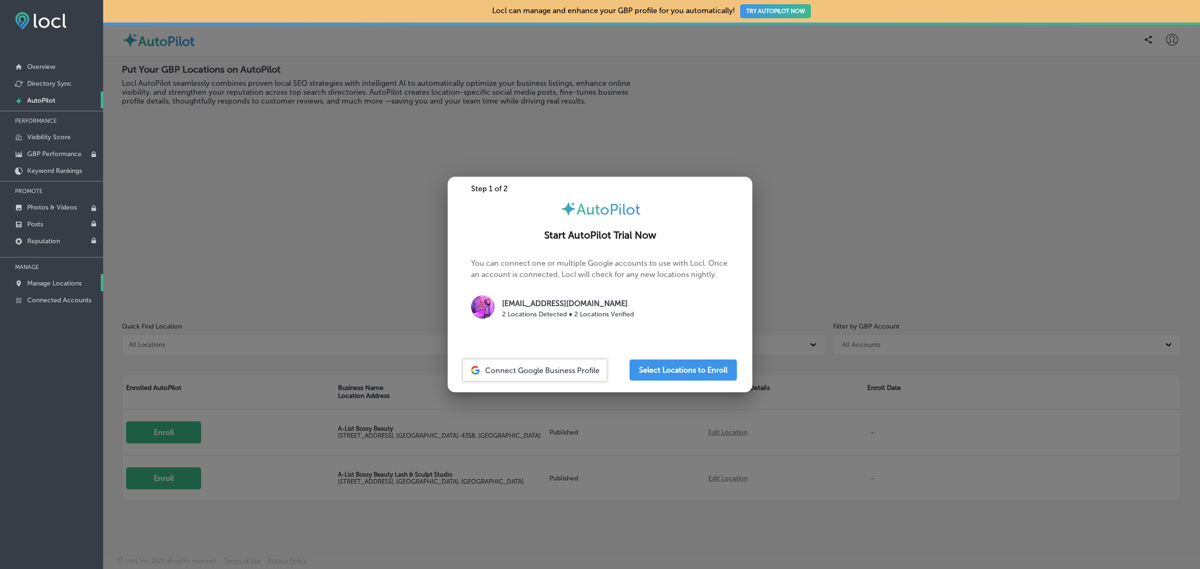
click at [53, 287] on p "Manage Locations" at bounding box center [54, 283] width 54 height 8
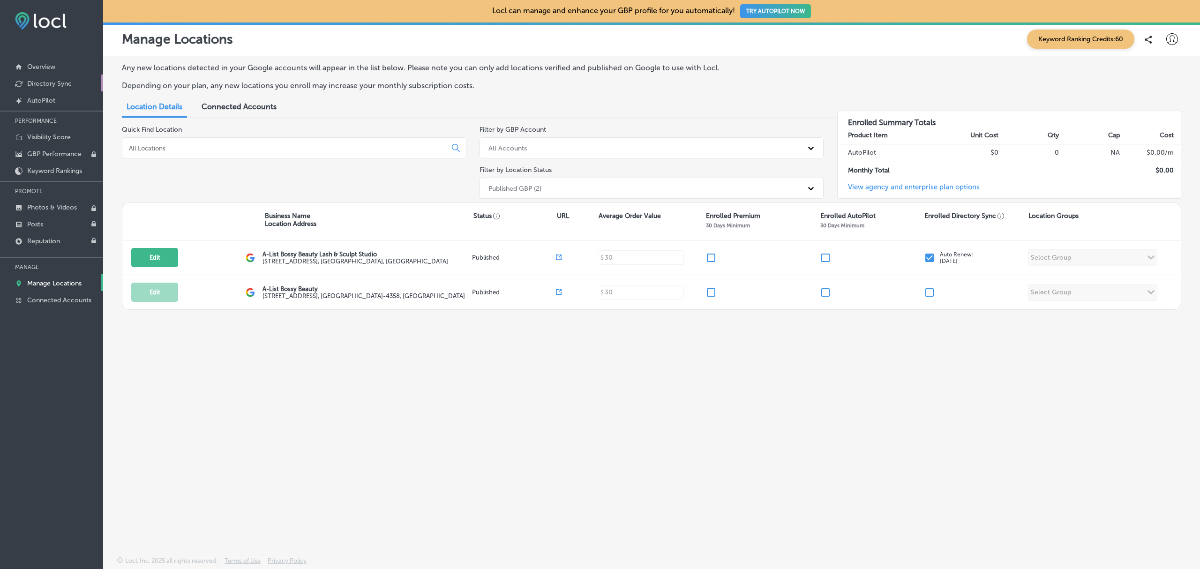
click at [51, 82] on p "Directory Sync" at bounding box center [49, 84] width 45 height 8
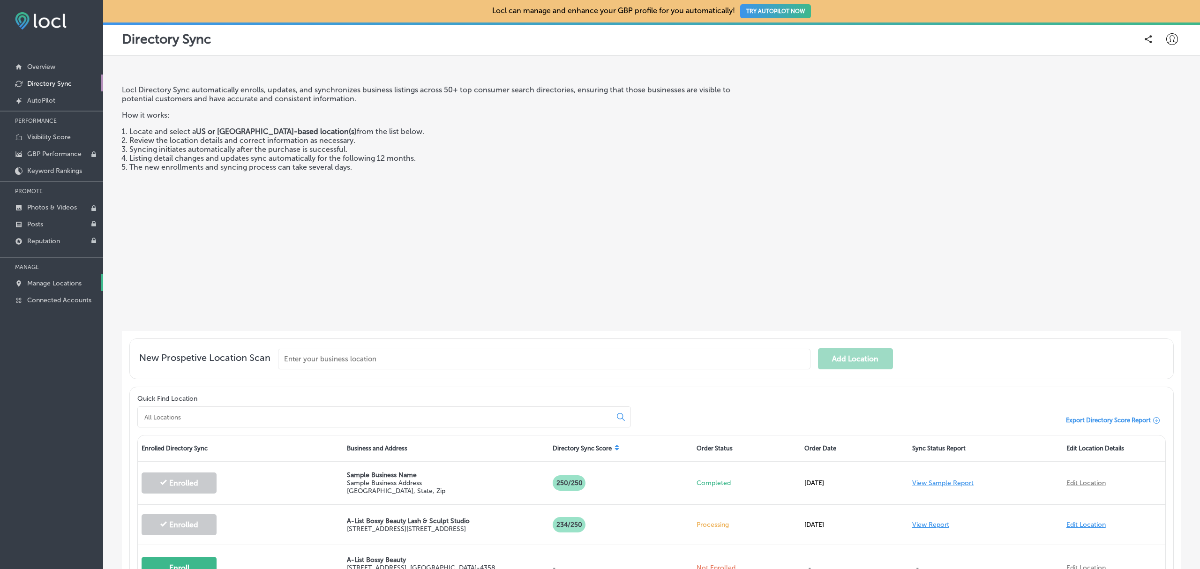
click at [40, 286] on p "Manage Locations" at bounding box center [54, 283] width 54 height 8
